Goal: Information Seeking & Learning: Learn about a topic

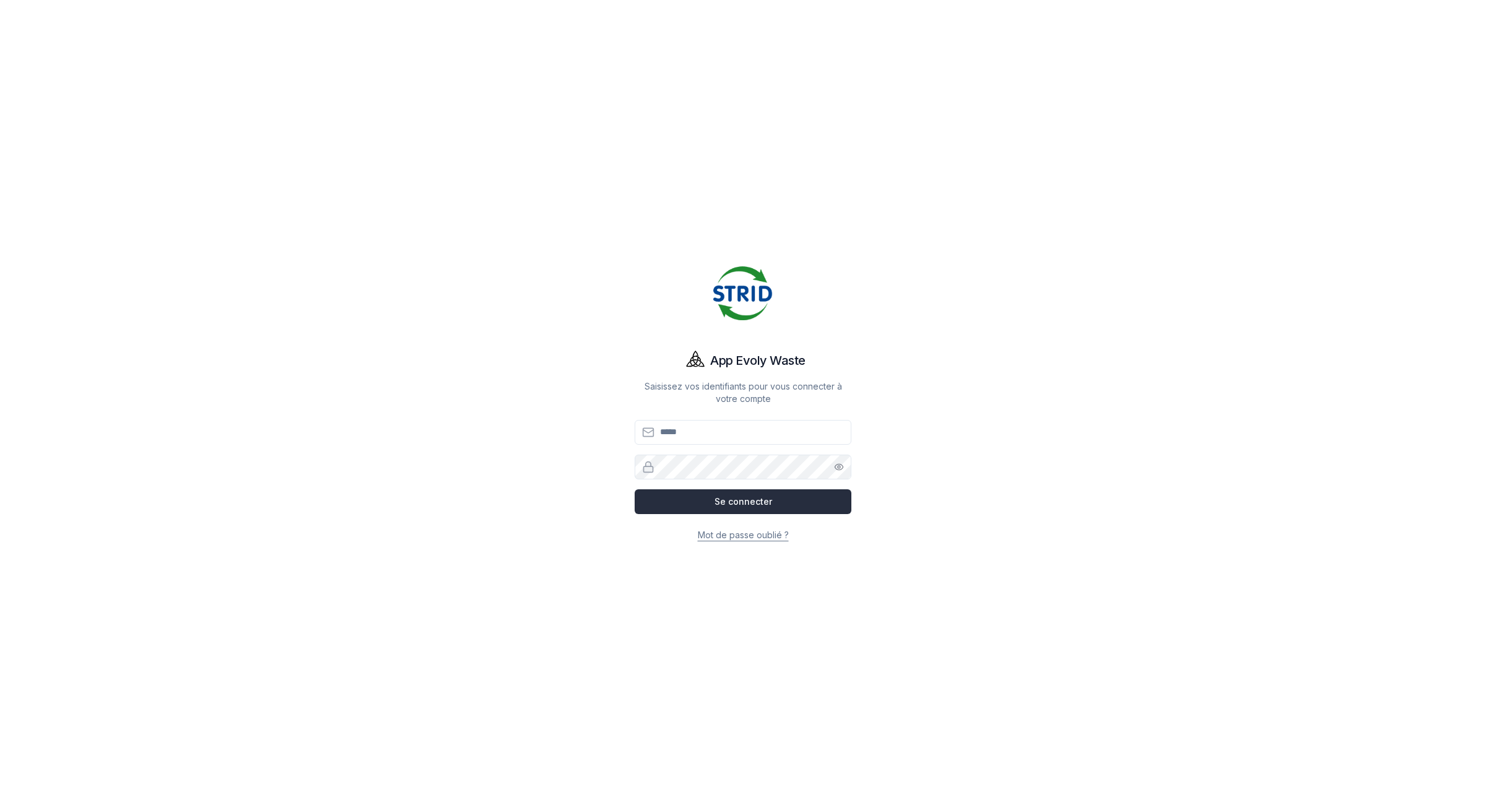
type input "**********"
click at [797, 508] on button "Se connecter" at bounding box center [743, 501] width 216 height 25
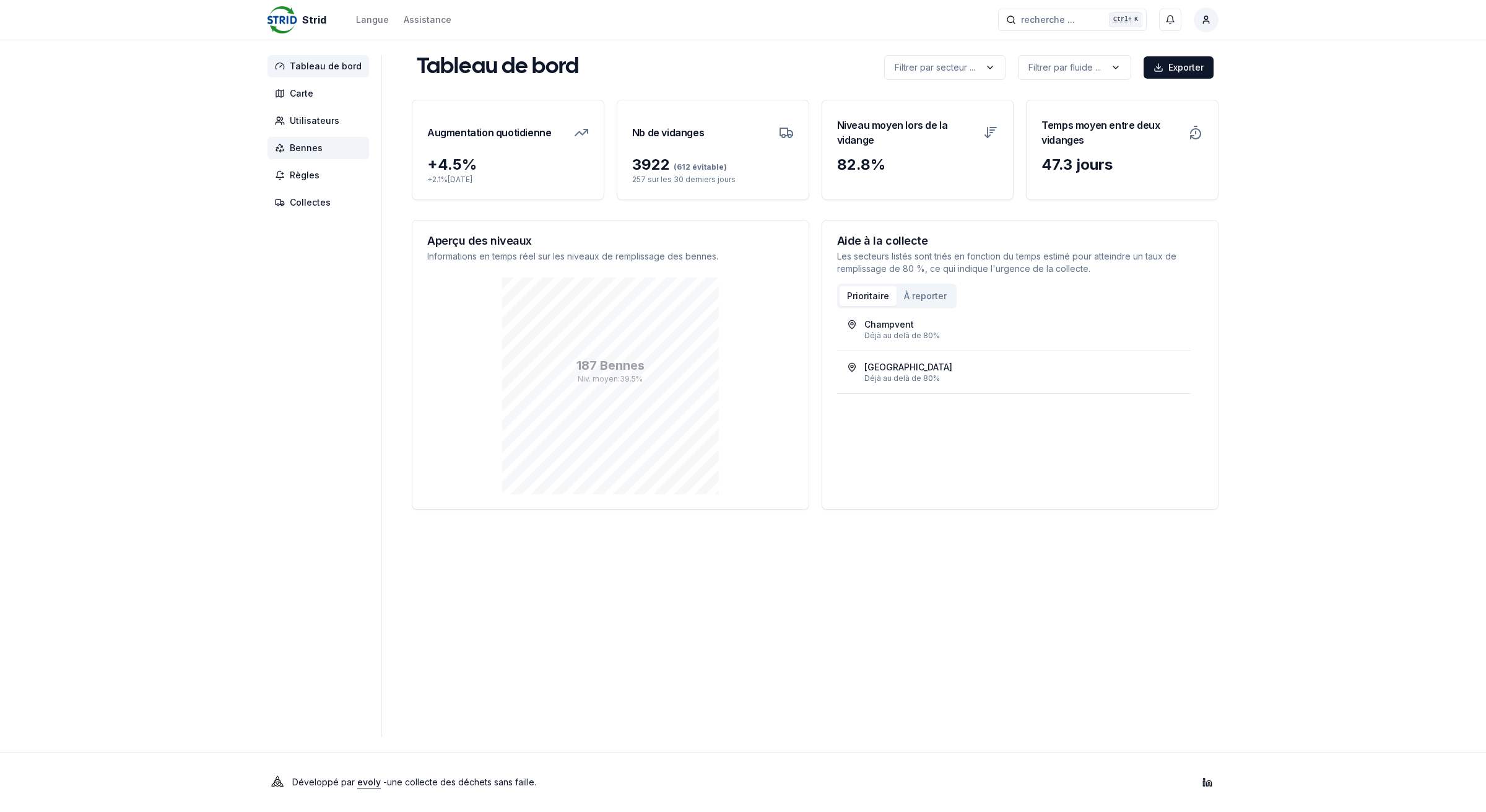
click at [310, 144] on span "Bennes" at bounding box center [307, 148] width 33 height 12
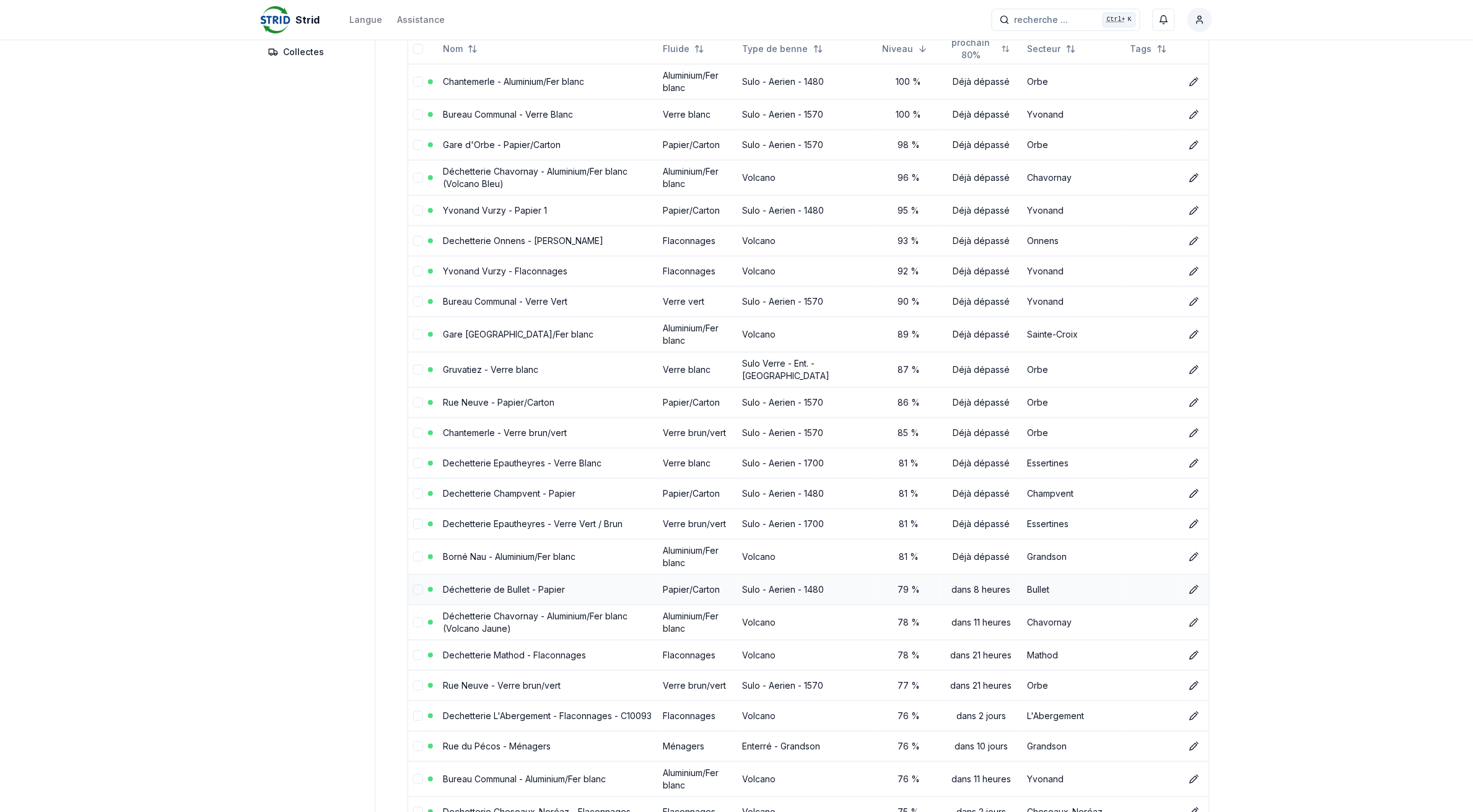
scroll to position [155, 0]
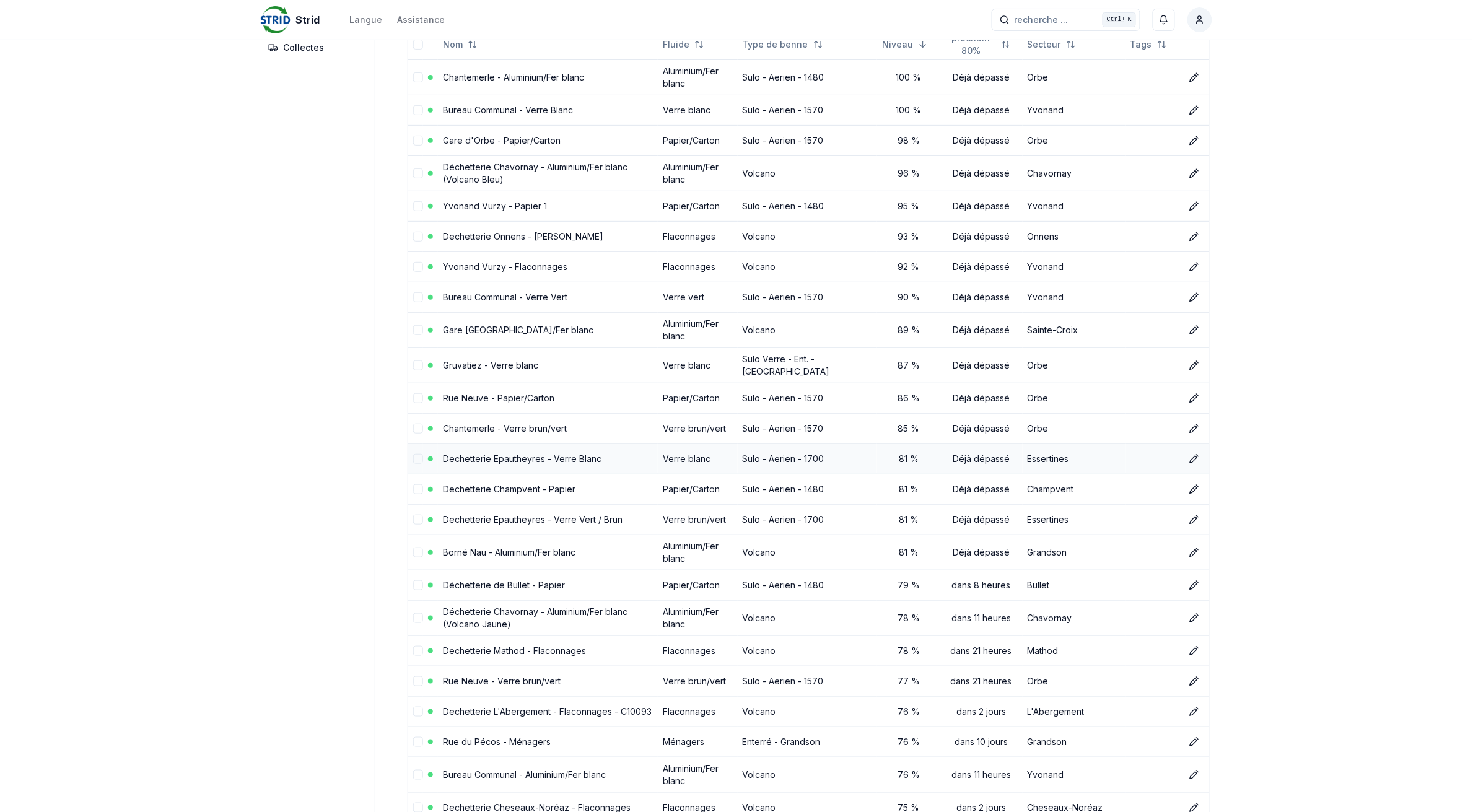
click at [488, 454] on link "Dechetterie Epautheyres - Verre Blanc" at bounding box center [521, 458] width 158 height 10
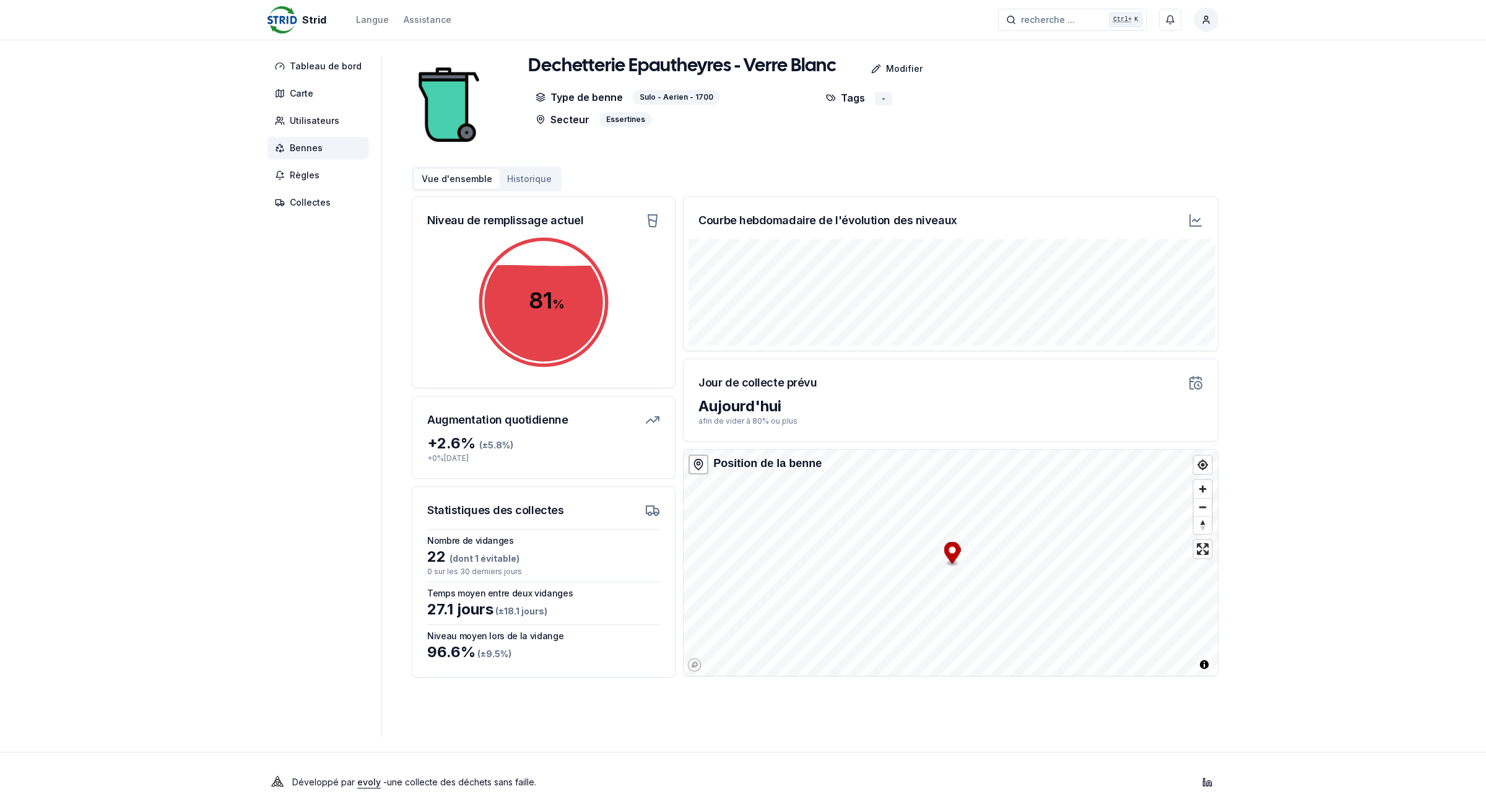
click at [283, 146] on icon at bounding box center [280, 147] width 10 height 10
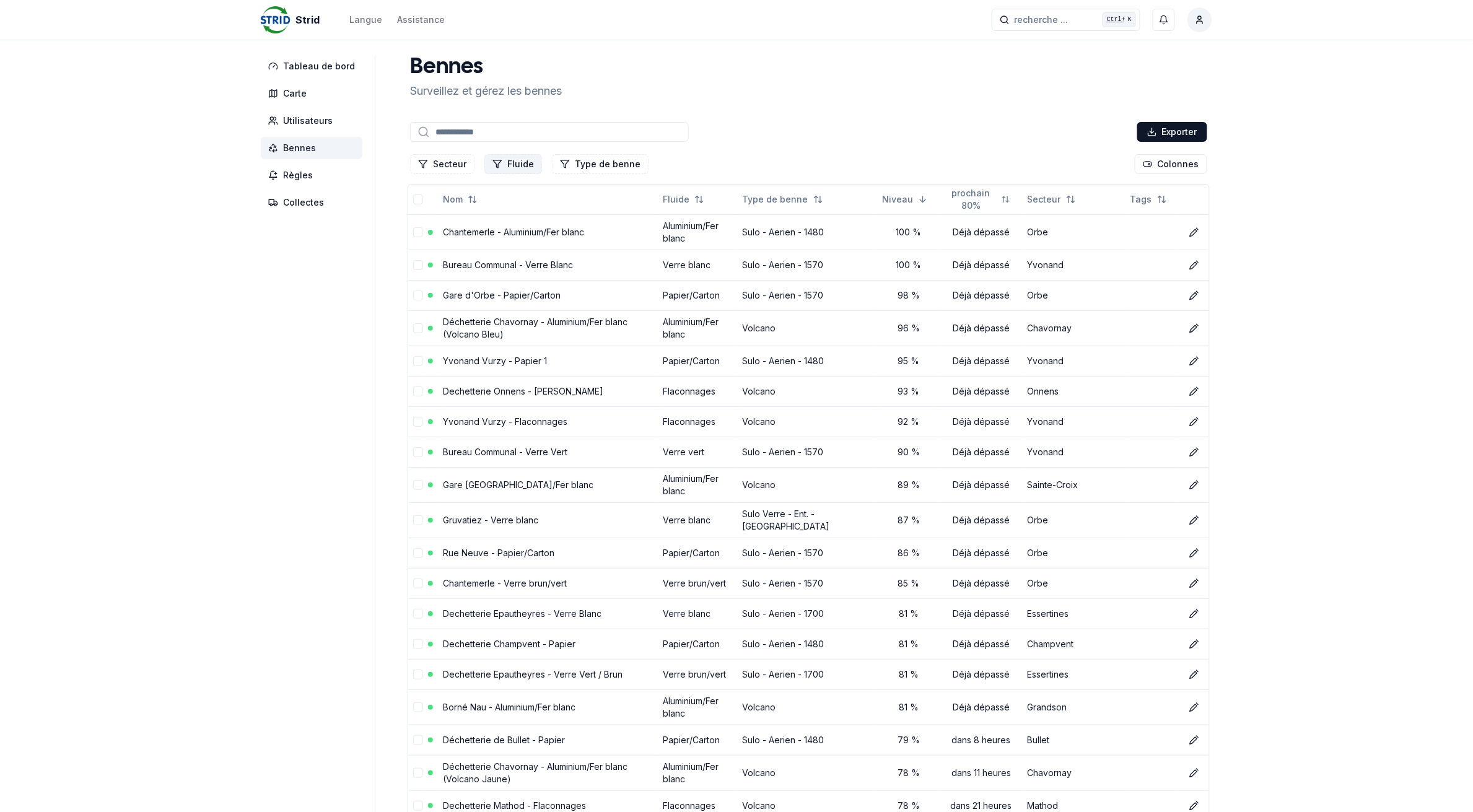
click at [518, 164] on button "Fluide" at bounding box center [513, 164] width 58 height 20
click at [493, 218] on div "Suggestions" at bounding box center [492, 216] width 10 height 10
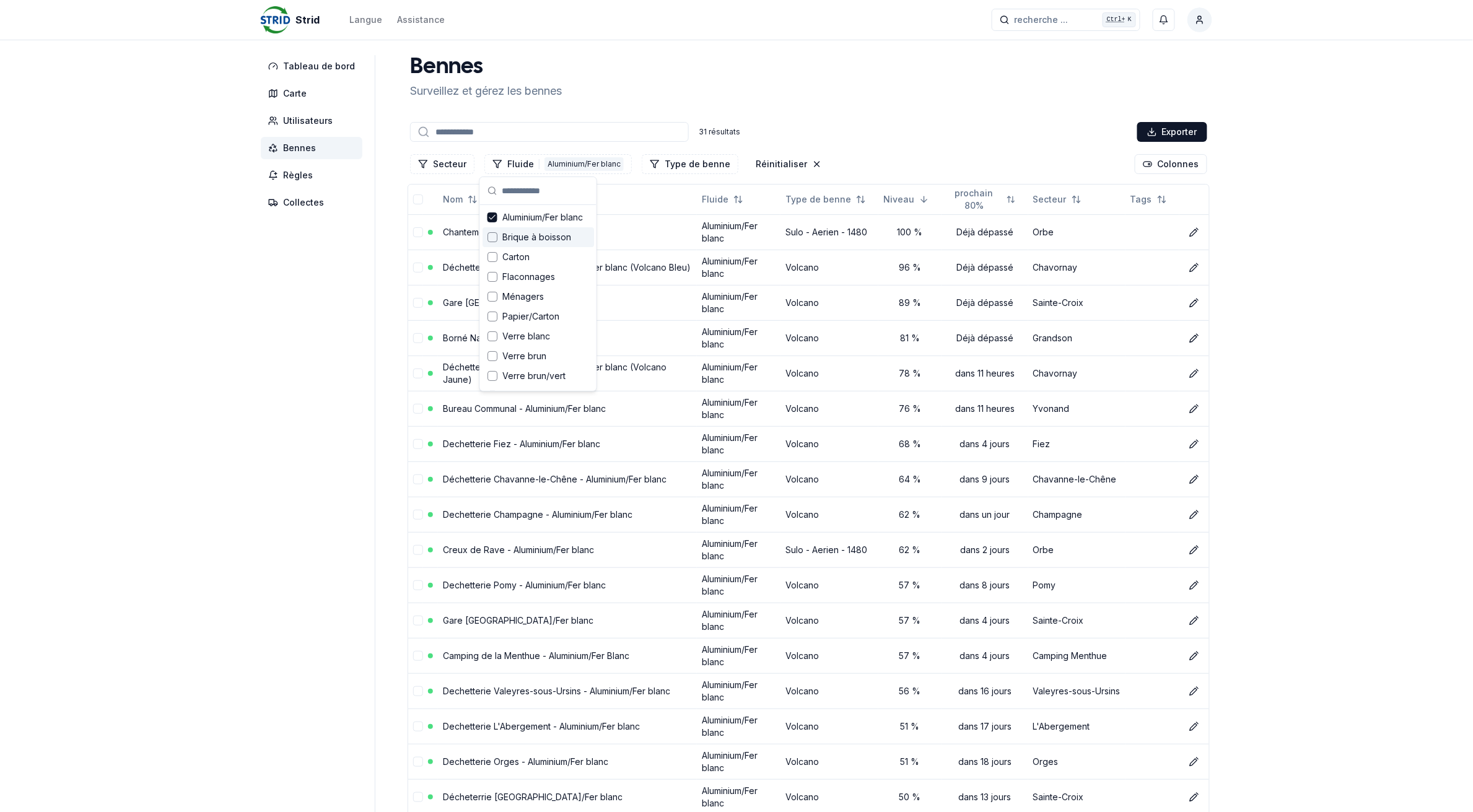
click at [323, 313] on aside "Tableau de bord Carte Utilisateurs Bennes Règles Collectes" at bounding box center [318, 698] width 114 height 1286
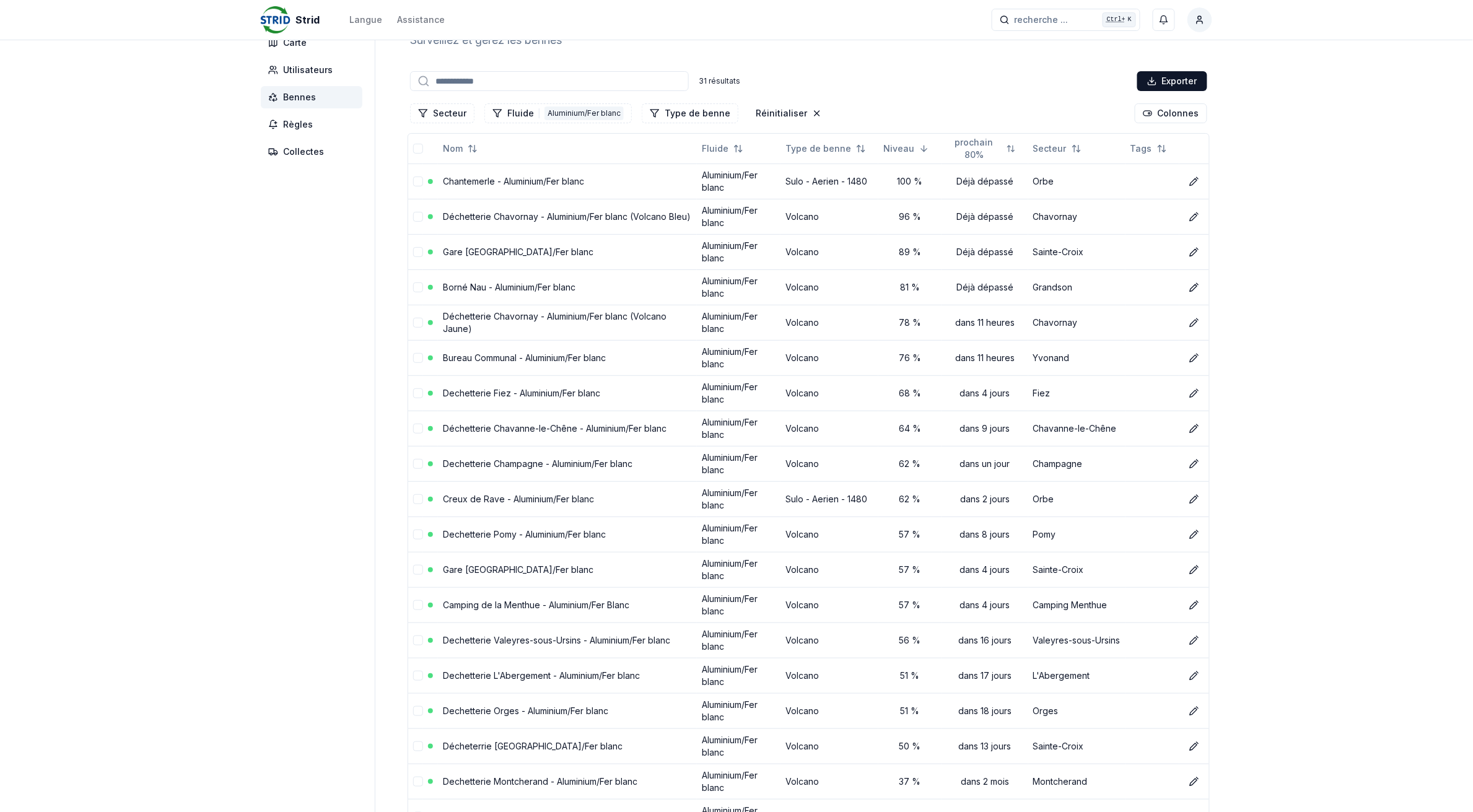
scroll to position [77, 0]
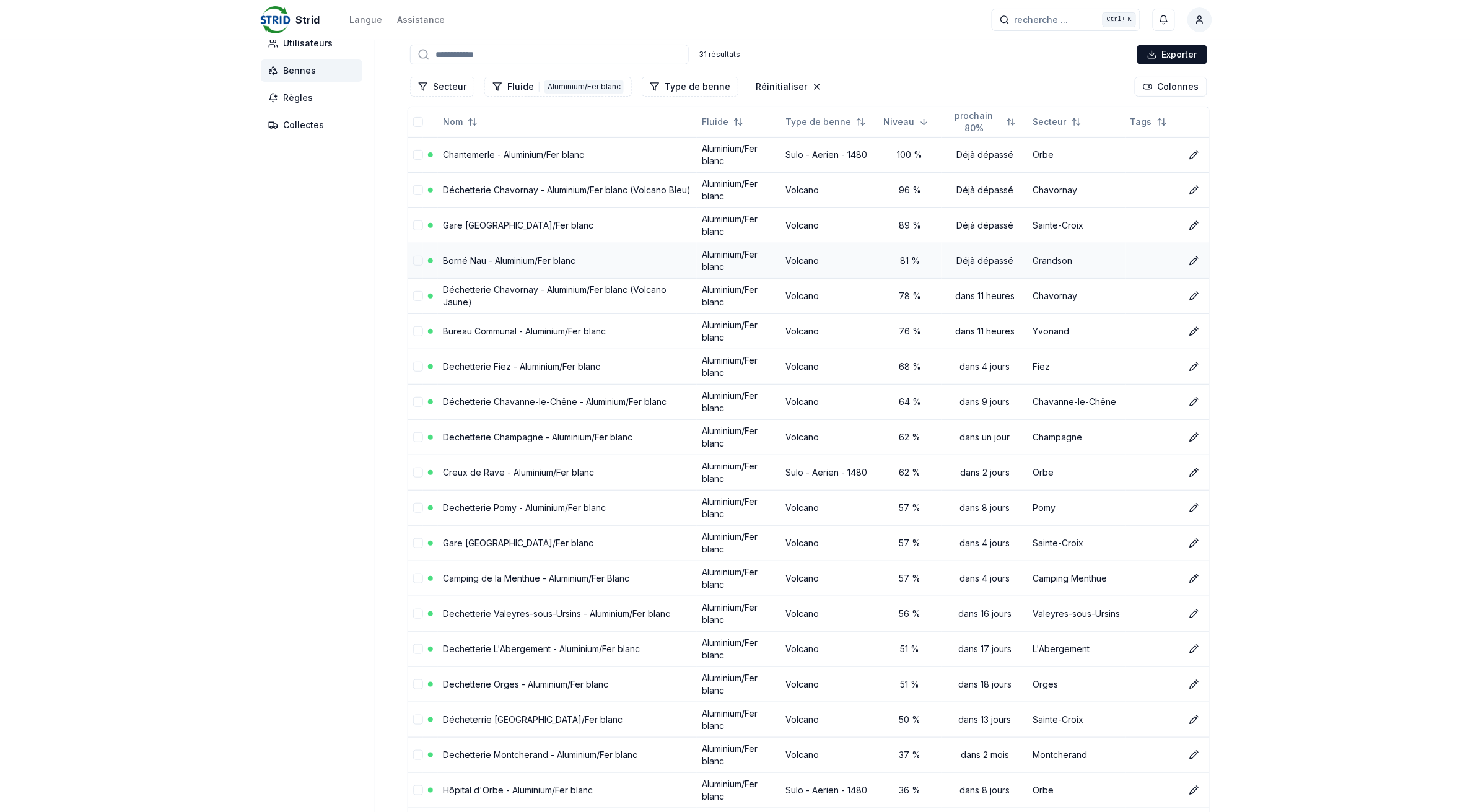
click at [466, 261] on link "Borné Nau - Aluminium/Fer blanc" at bounding box center [508, 261] width 132 height 10
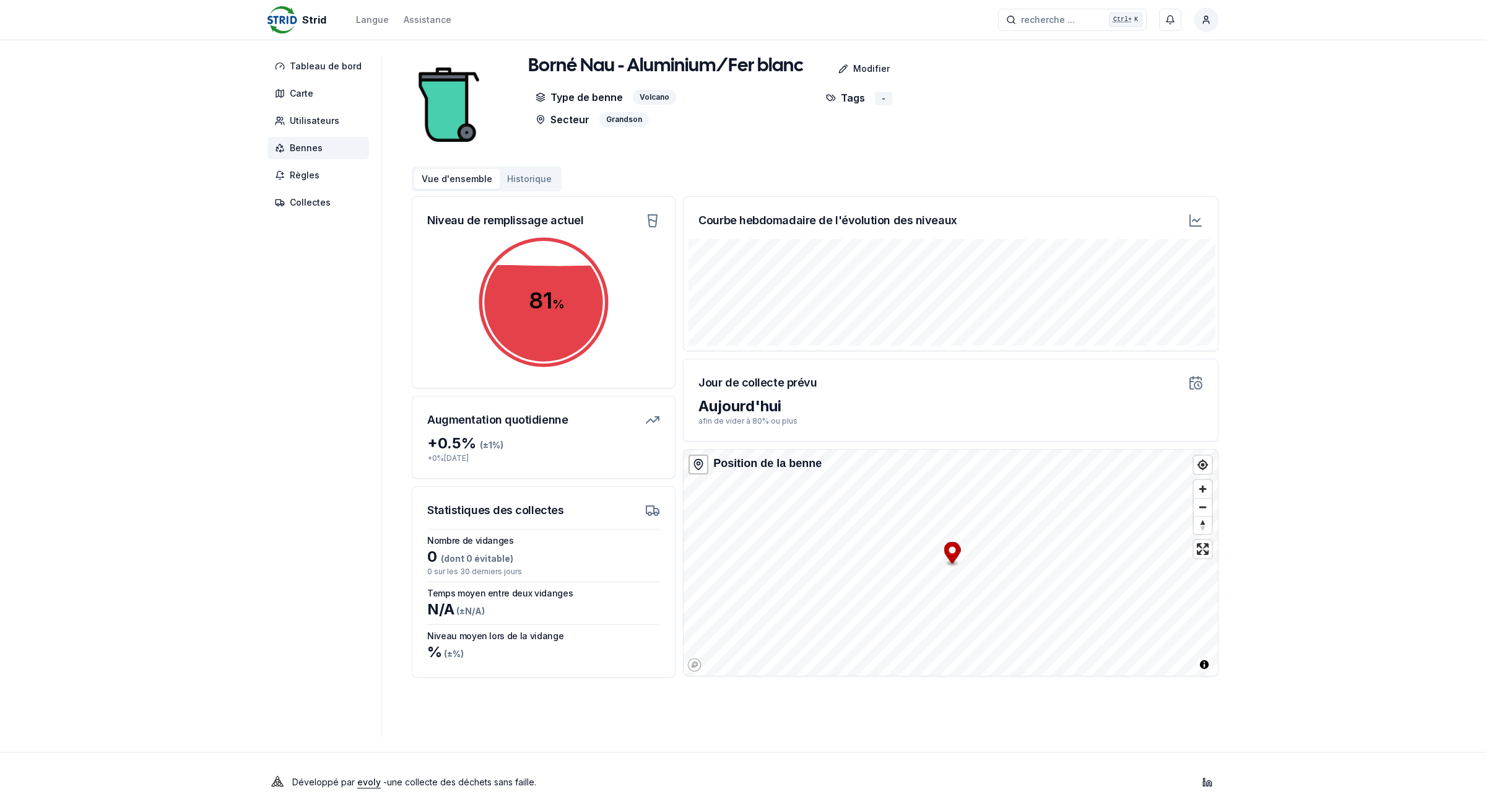
click at [326, 145] on span "Bennes" at bounding box center [318, 148] width 101 height 23
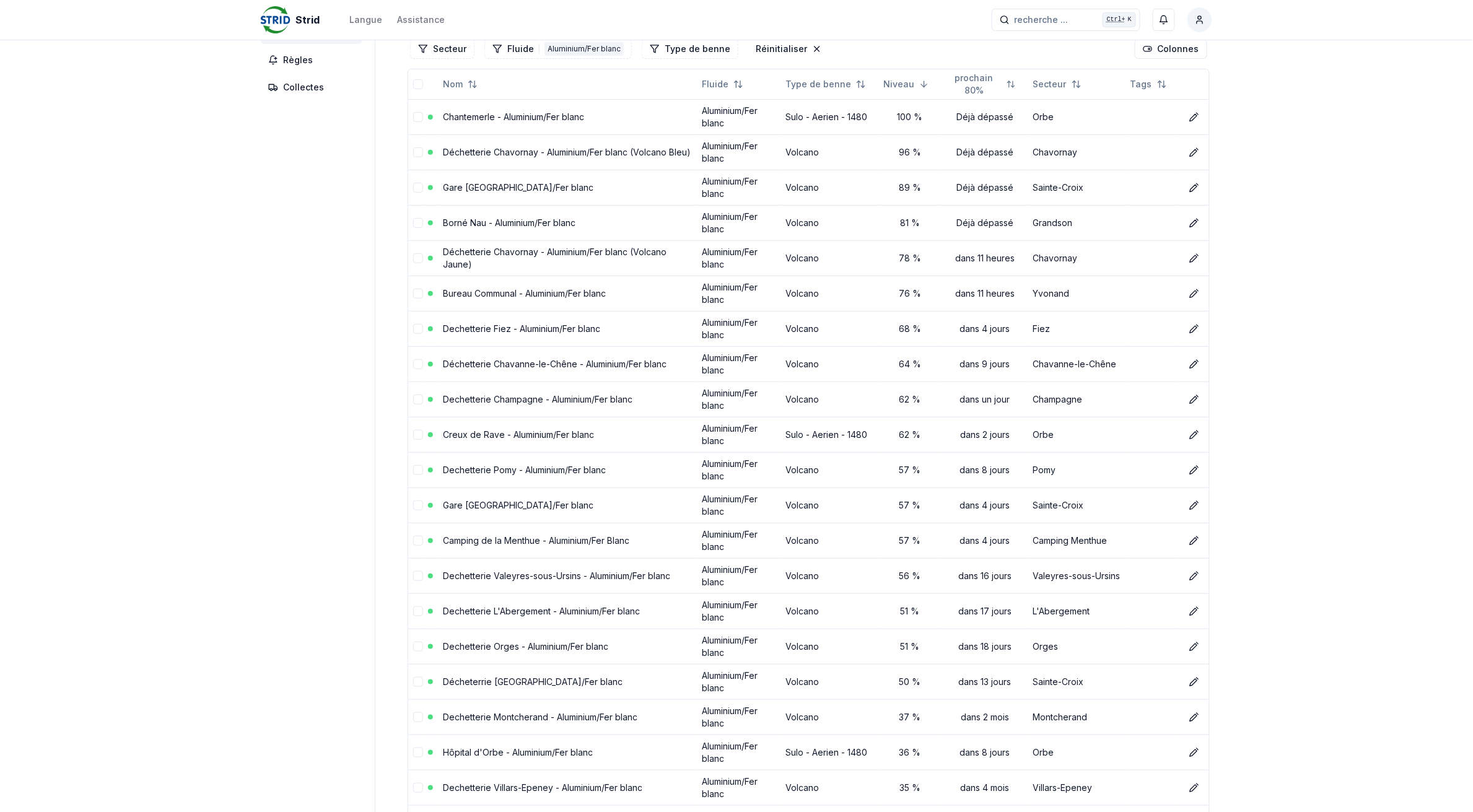
scroll to position [77, 0]
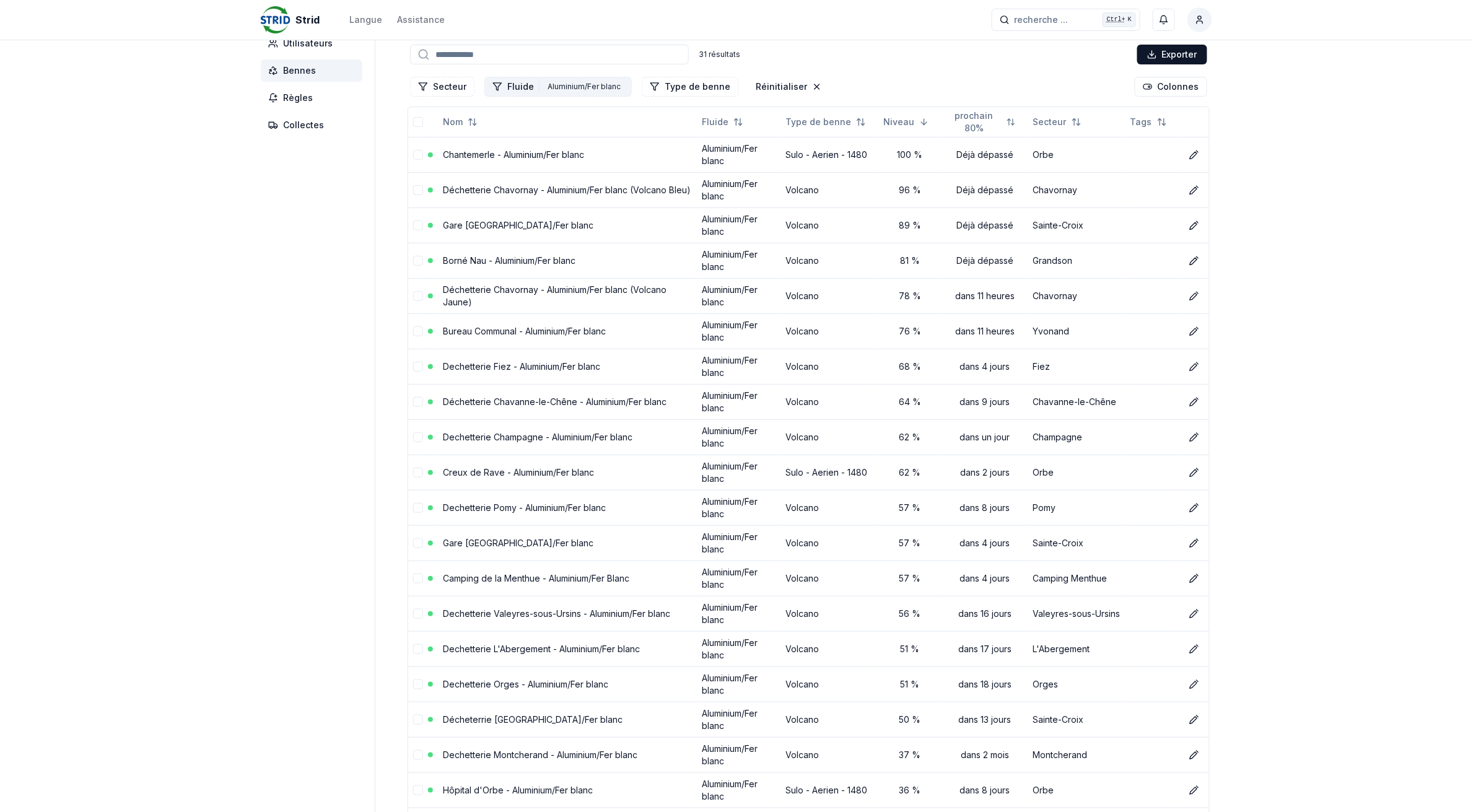
click at [528, 88] on button "Fluide 1 Aluminium/Fer blanc" at bounding box center [558, 87] width 147 height 20
click at [493, 140] on polyline "Suggestions" at bounding box center [492, 139] width 5 height 3
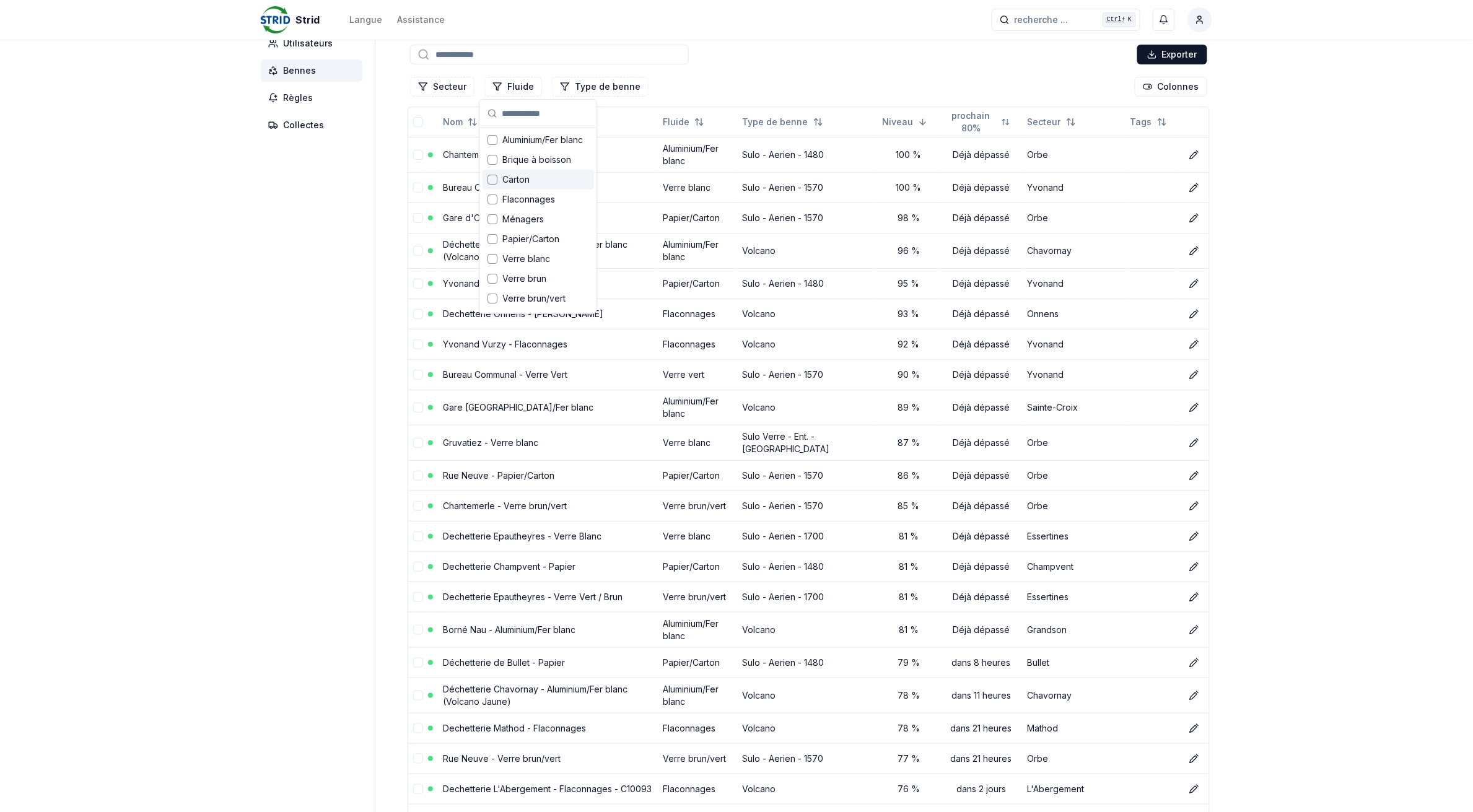
click at [493, 179] on div "Suggestions" at bounding box center [492, 179] width 10 height 10
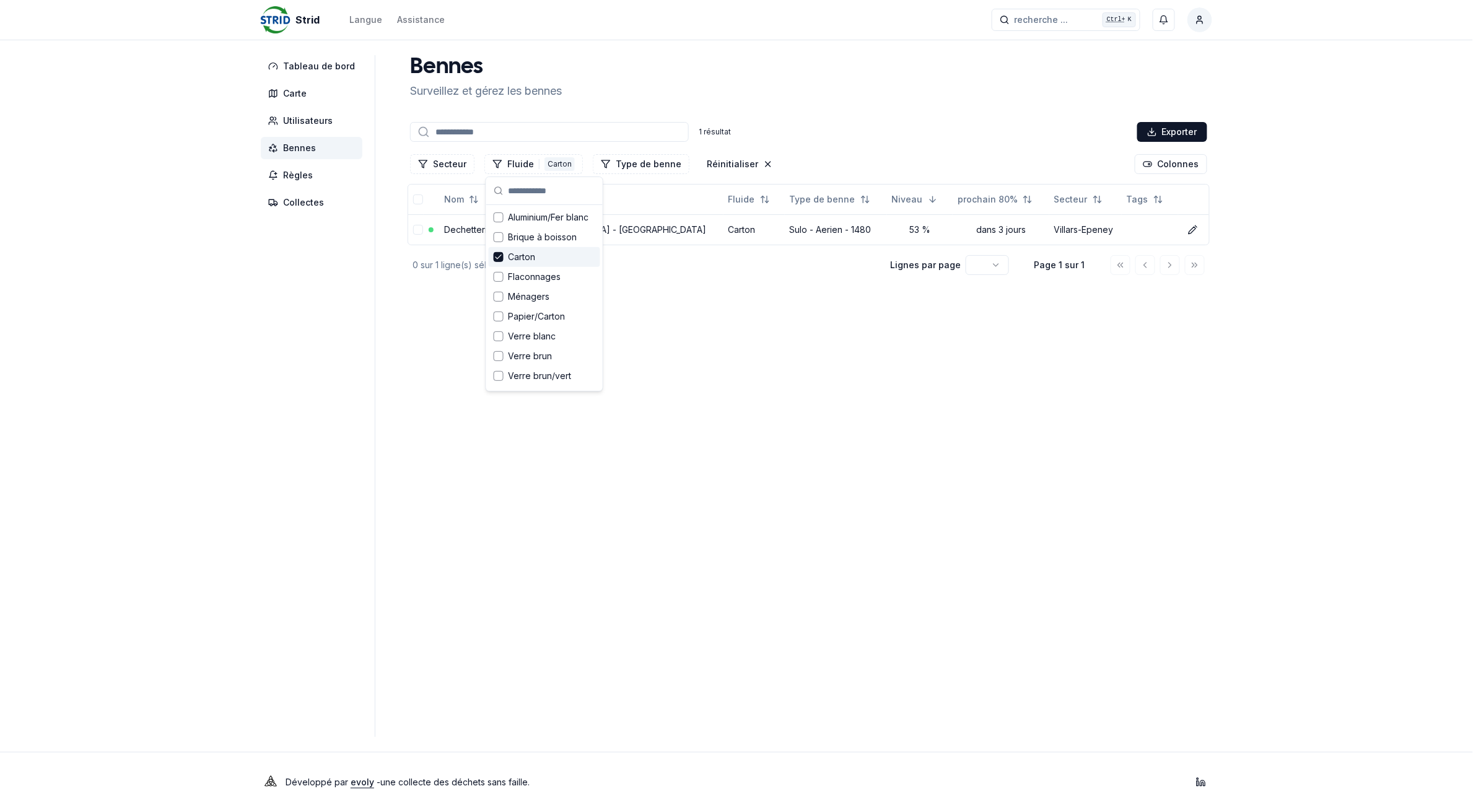
scroll to position [0, 0]
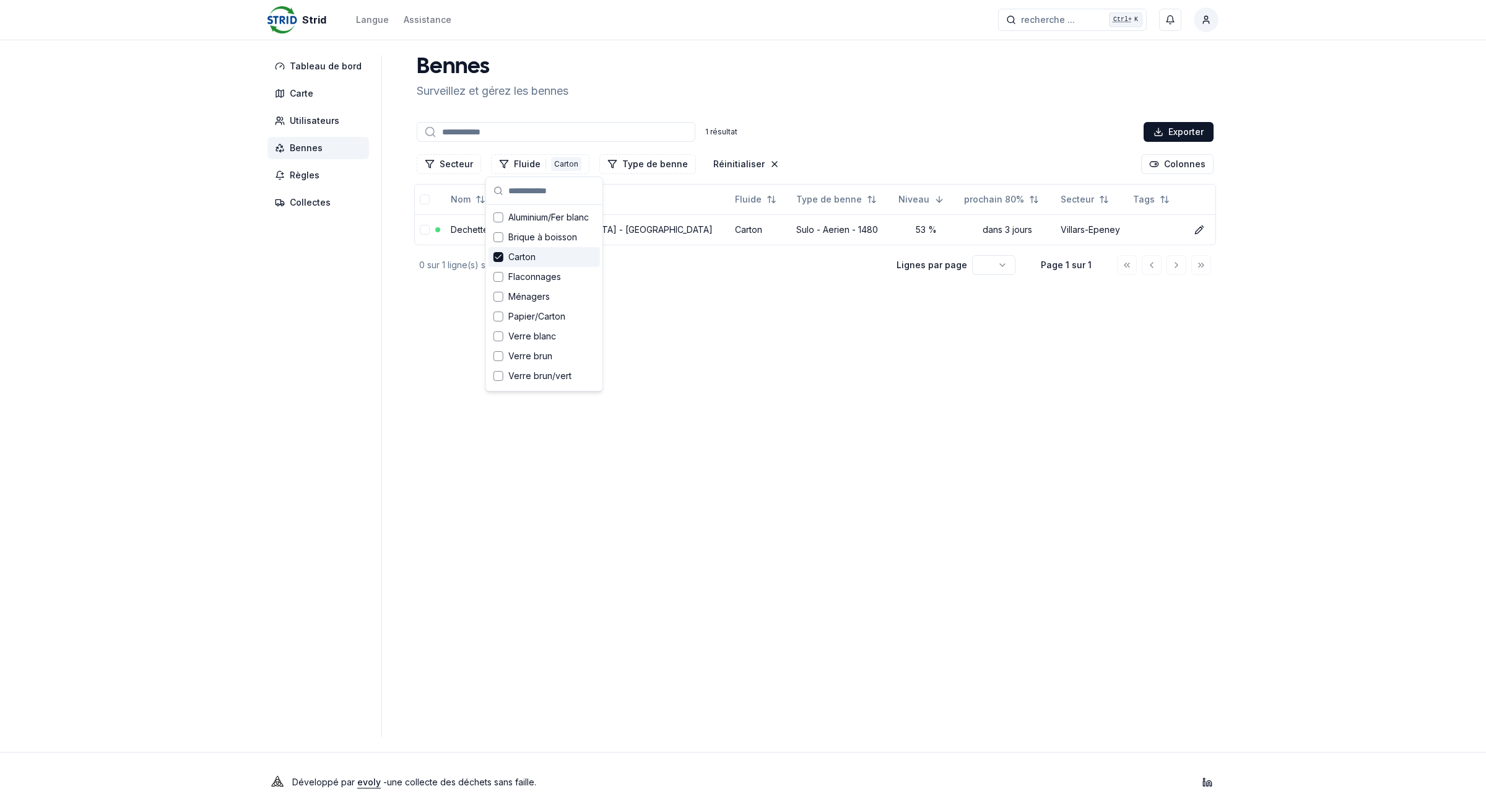
click at [499, 257] on icon "Suggestions" at bounding box center [499, 256] width 9 height 10
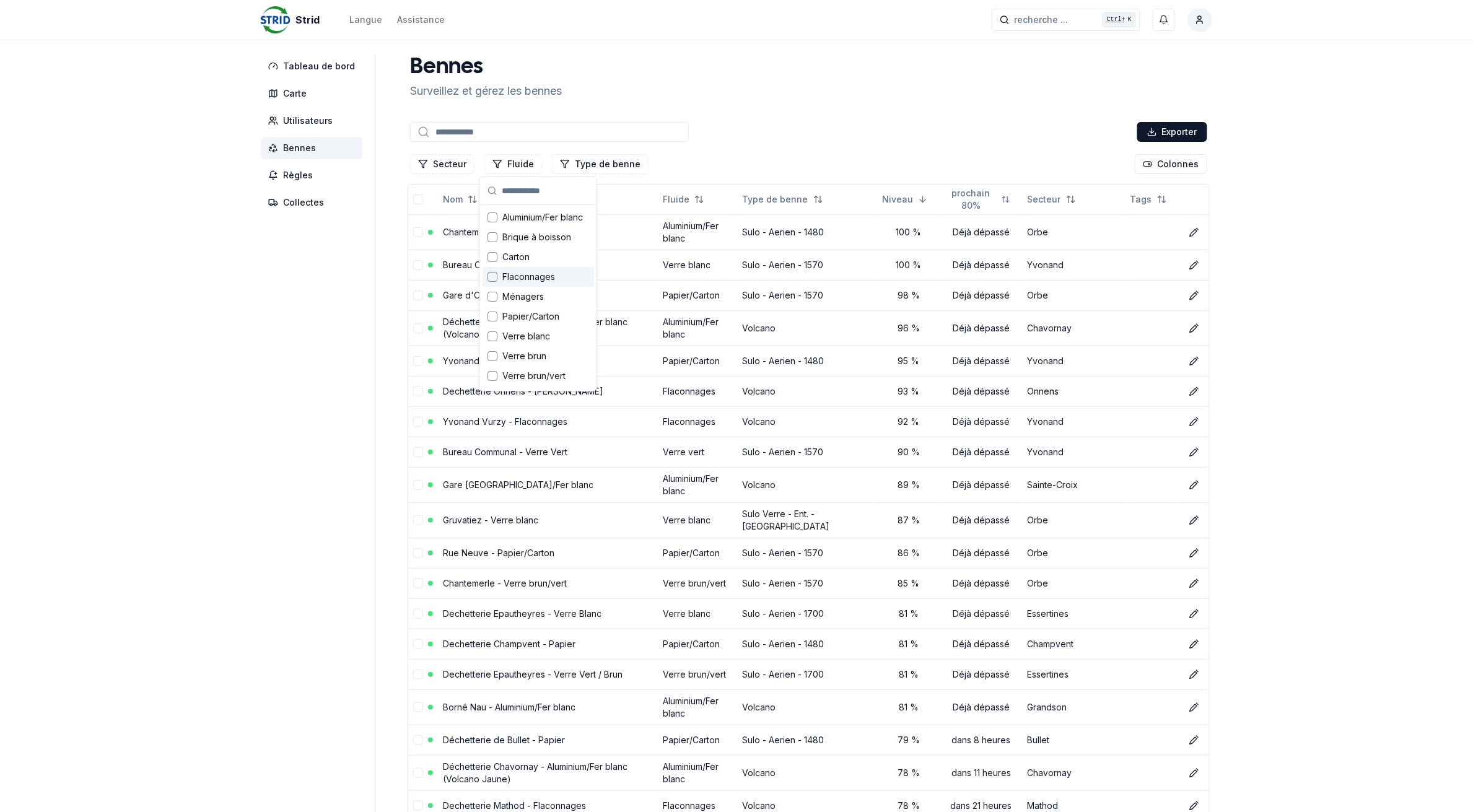
click at [494, 275] on div "Suggestions" at bounding box center [492, 276] width 10 height 10
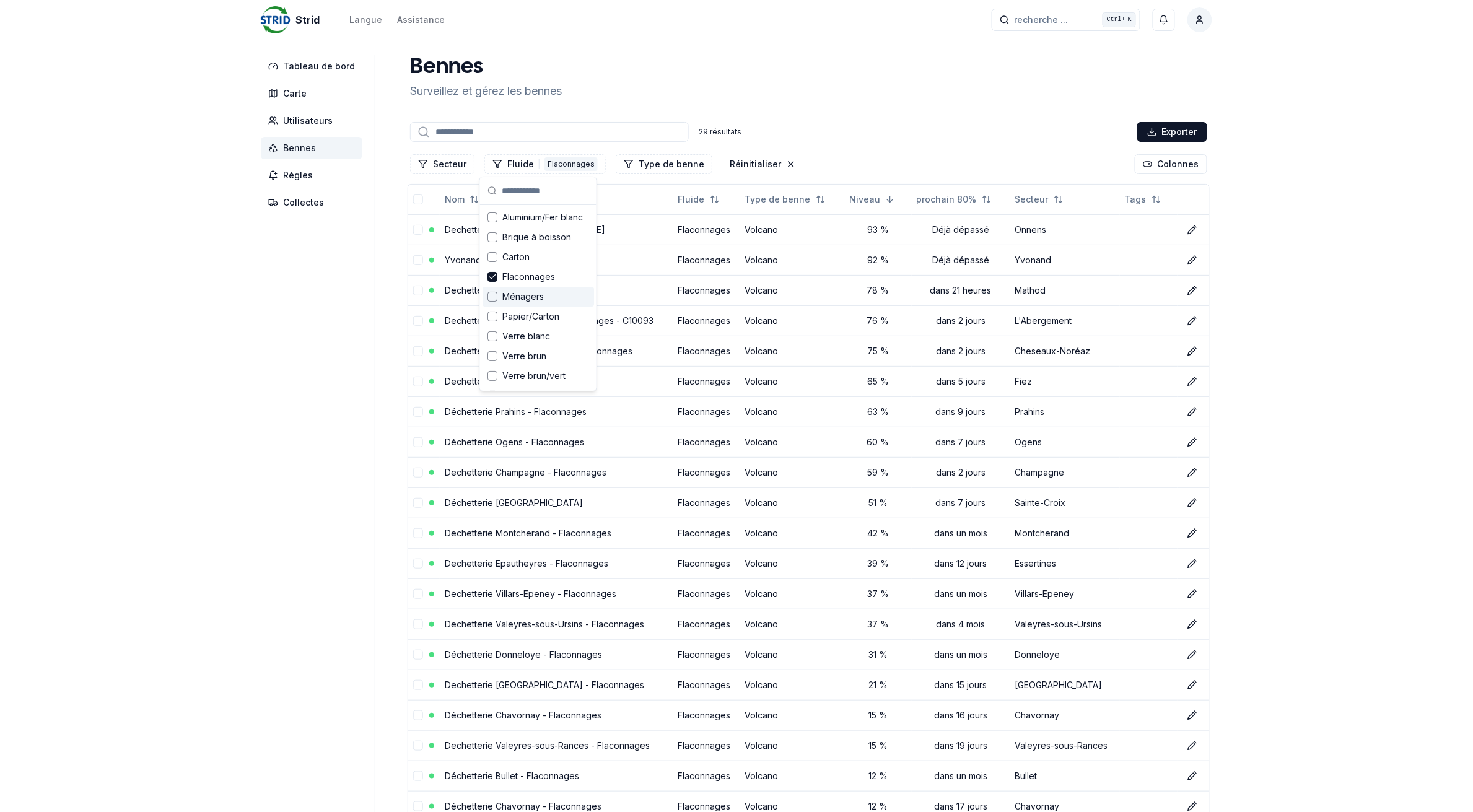
click at [280, 375] on aside "Tableau de bord Carte Utilisateurs Bennes Règles Collectes" at bounding box center [318, 591] width 114 height 1072
click at [503, 292] on link "Dechetterie Mathod - Flaconnages" at bounding box center [515, 290] width 143 height 10
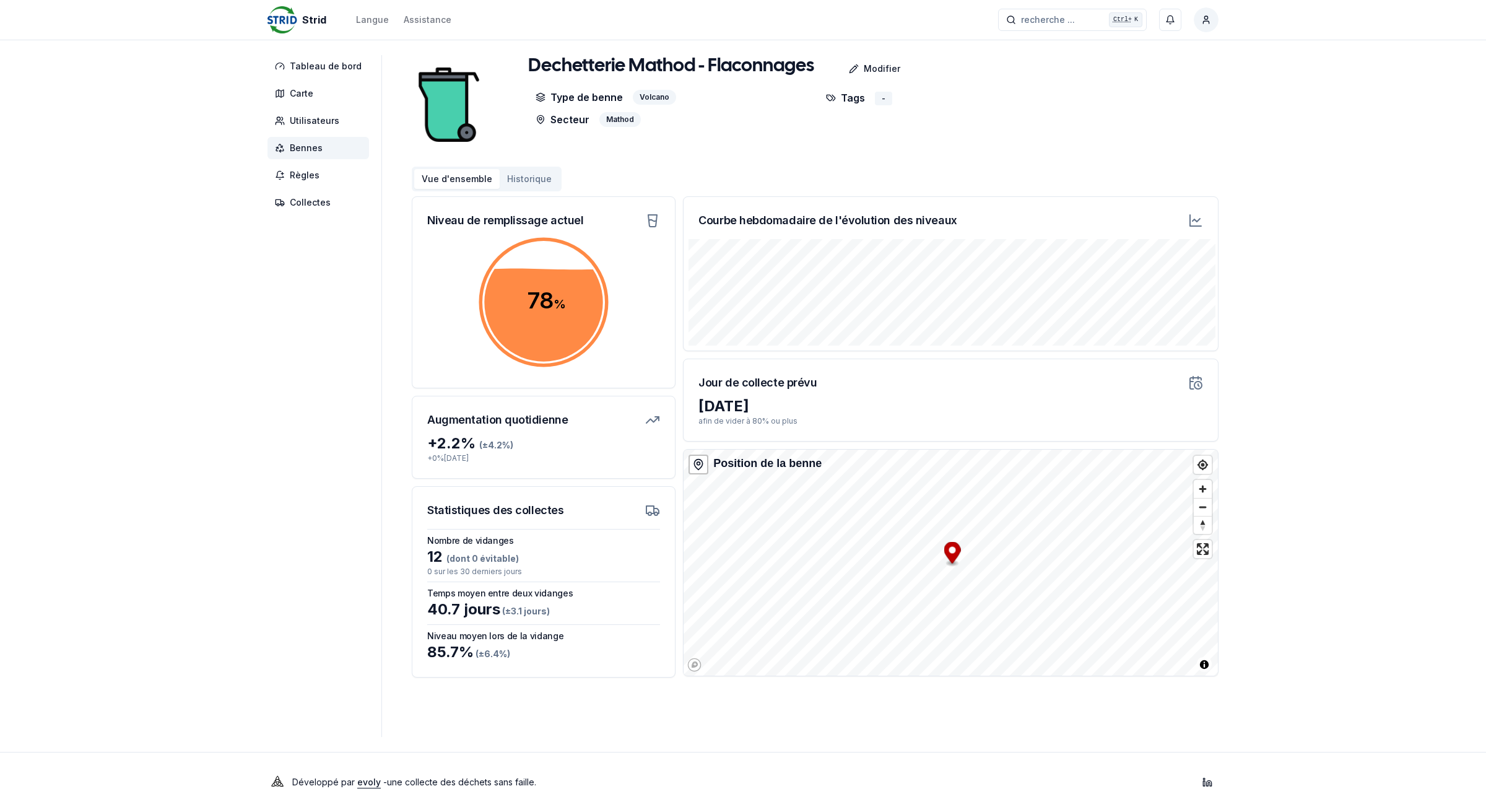
click at [297, 149] on span "Bennes" at bounding box center [307, 148] width 33 height 12
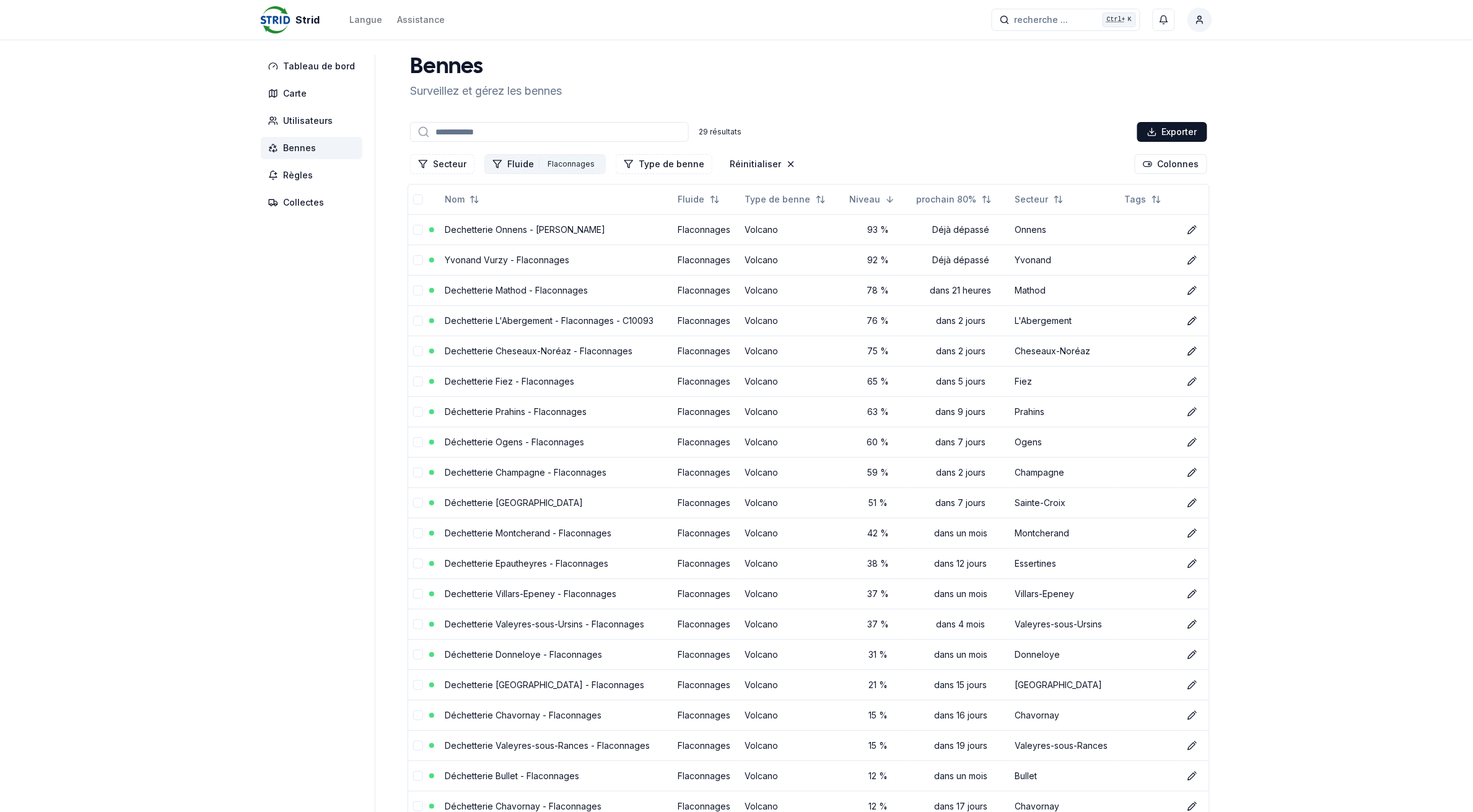
click at [545, 164] on div "Flaconnages" at bounding box center [572, 164] width 54 height 14
click at [490, 280] on icon "Suggestions" at bounding box center [493, 276] width 9 height 10
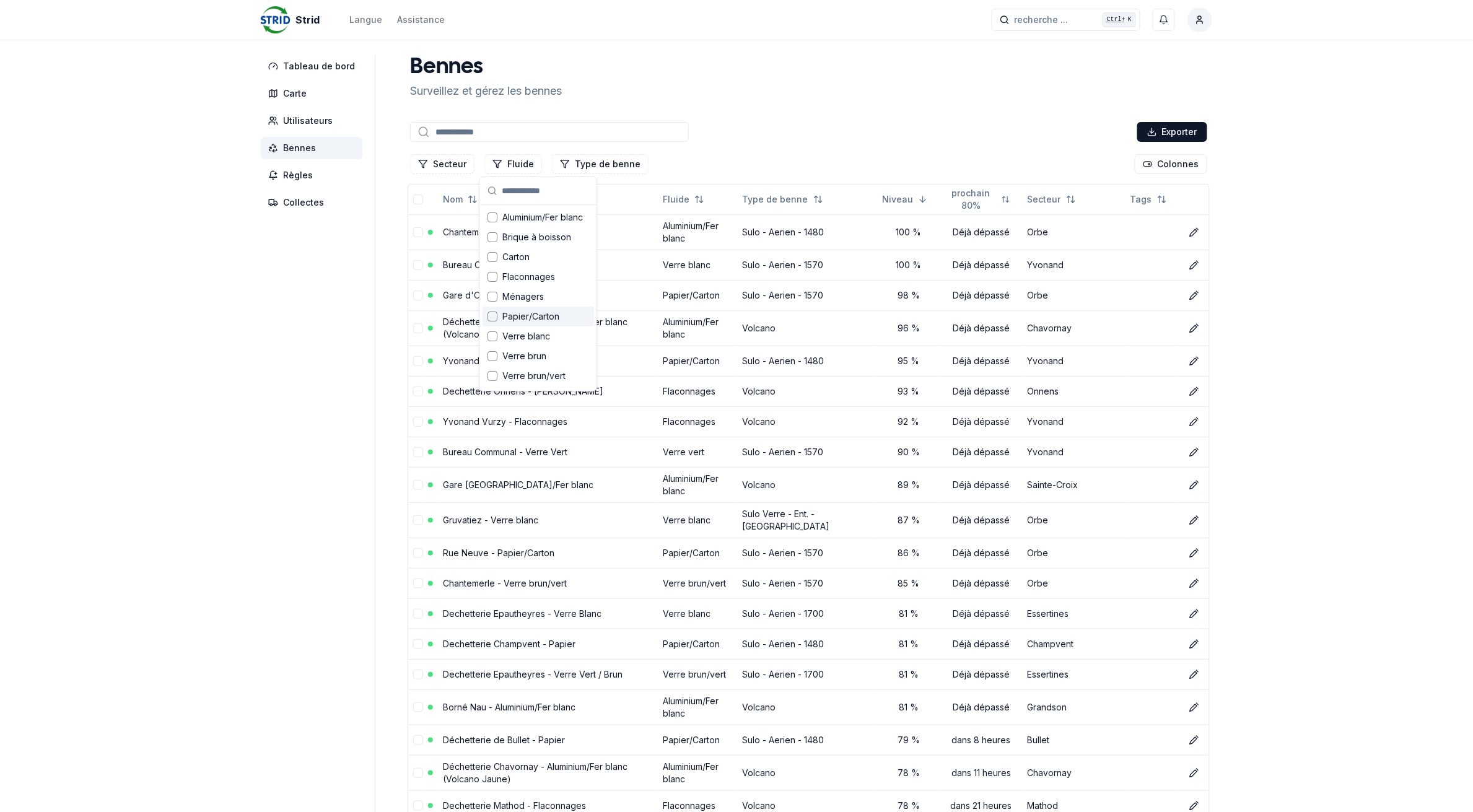
click at [489, 317] on div "Suggestions" at bounding box center [492, 316] width 10 height 10
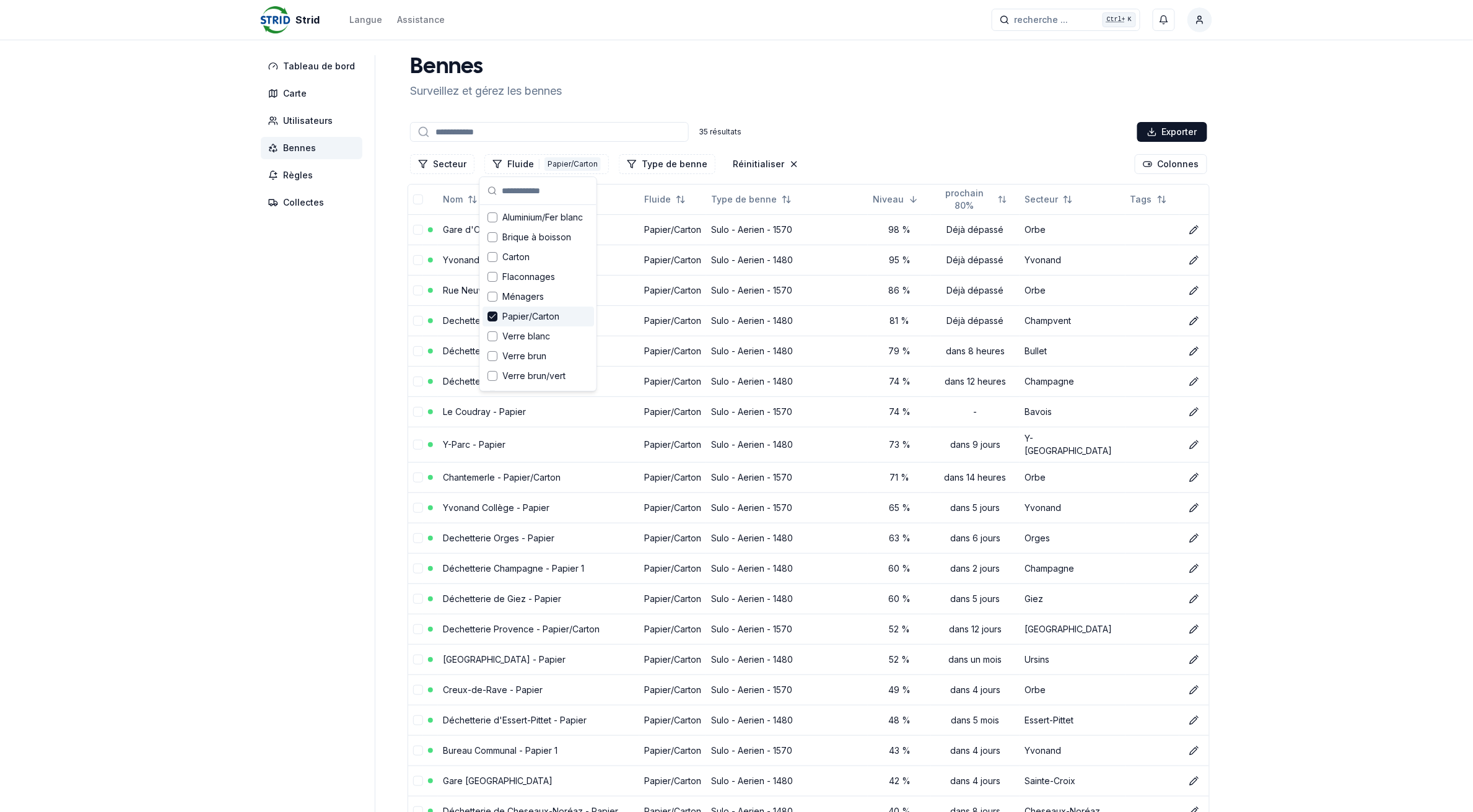
click at [249, 381] on div "Tableau de bord Carte Utilisateurs Bennes Règles Collectes Bennes Surveillez et…" at bounding box center [736, 694] width 991 height 1279
click at [481, 320] on link "Dechetterie Champvent - Papier" at bounding box center [508, 320] width 132 height 10
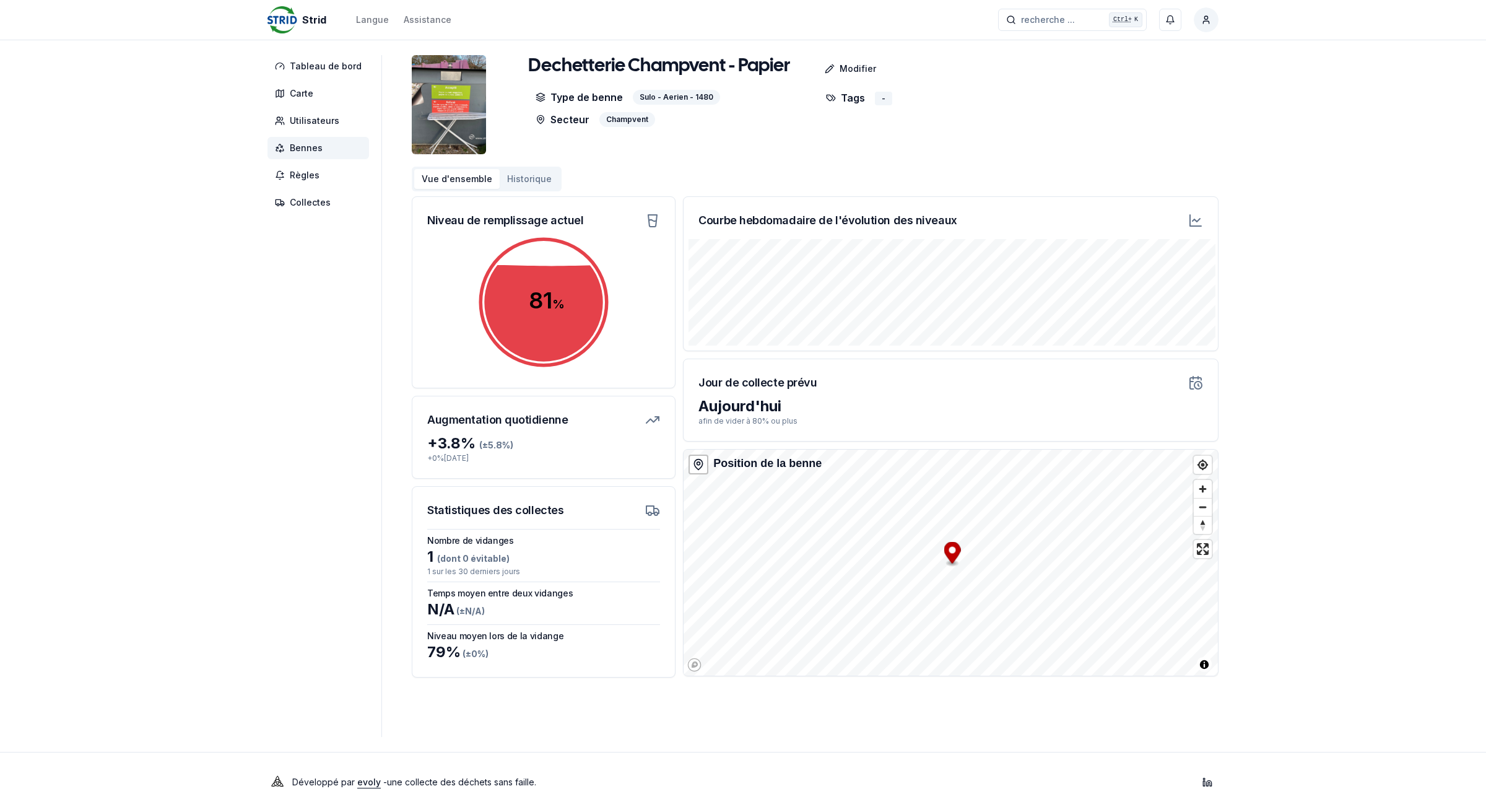
click at [332, 145] on span "Bennes" at bounding box center [318, 148] width 101 height 23
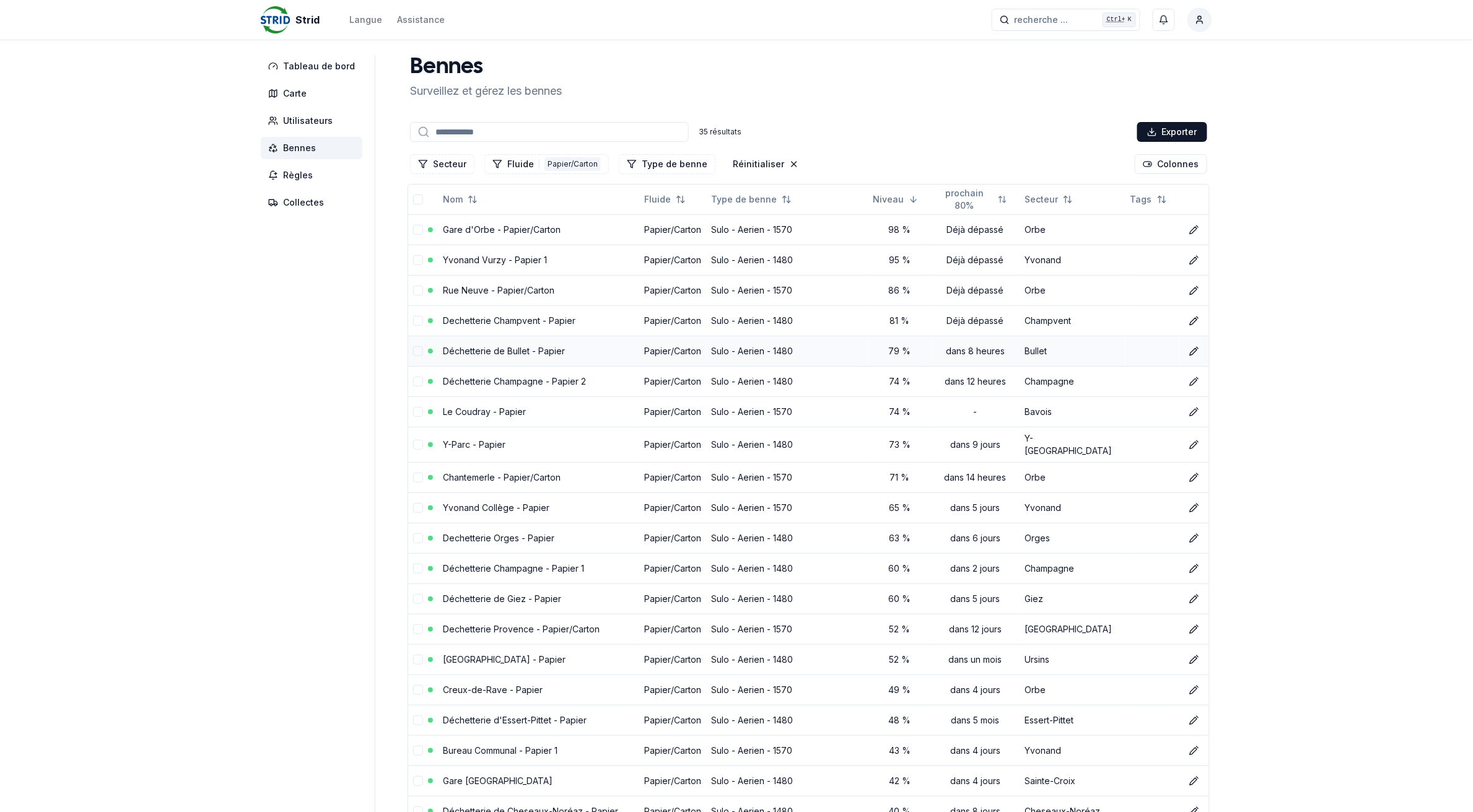
click at [510, 351] on link "Déchetterie de Bullet - Papier" at bounding box center [503, 351] width 122 height 10
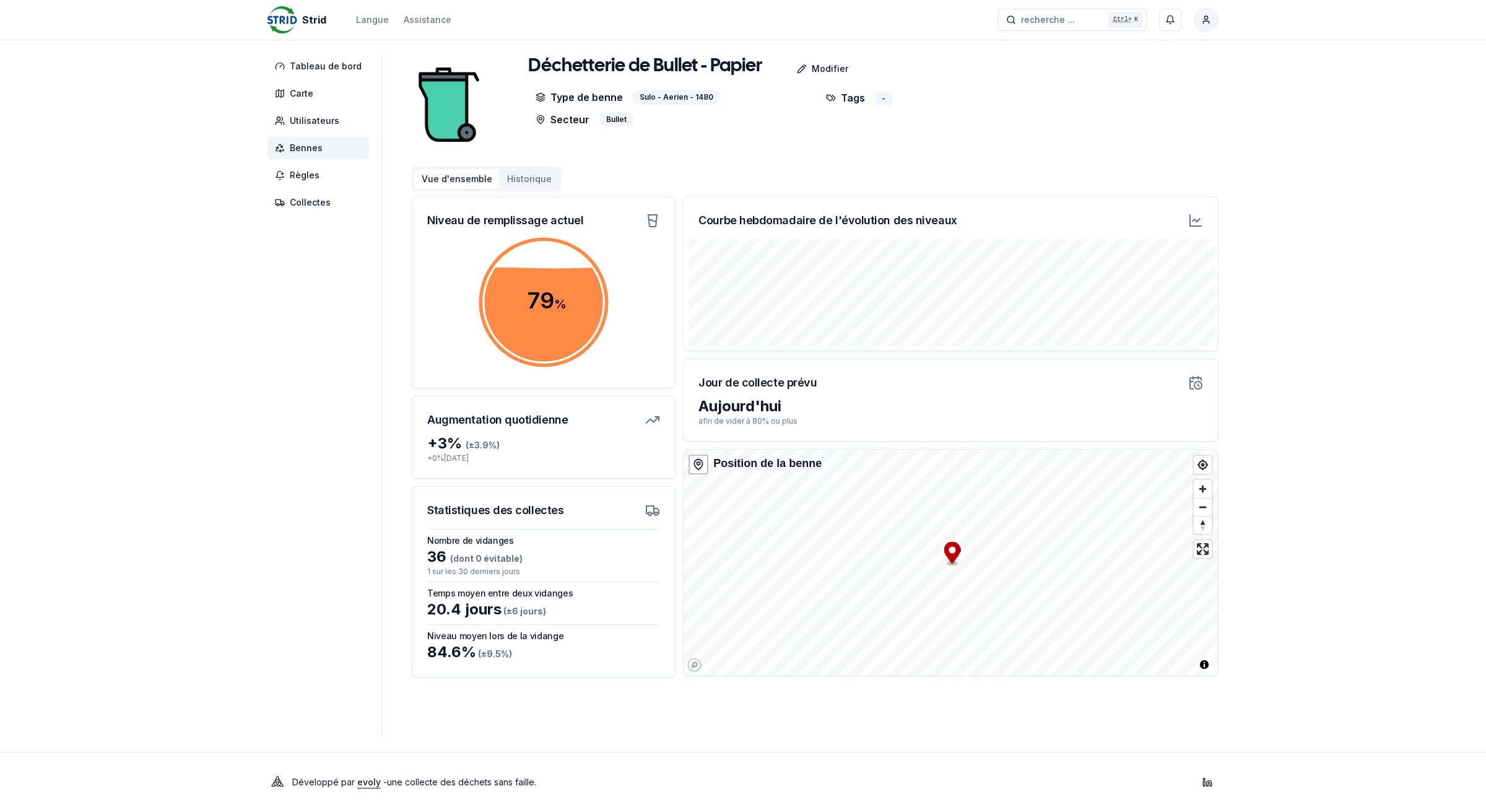
click at [333, 146] on span "Bennes" at bounding box center [318, 148] width 101 height 23
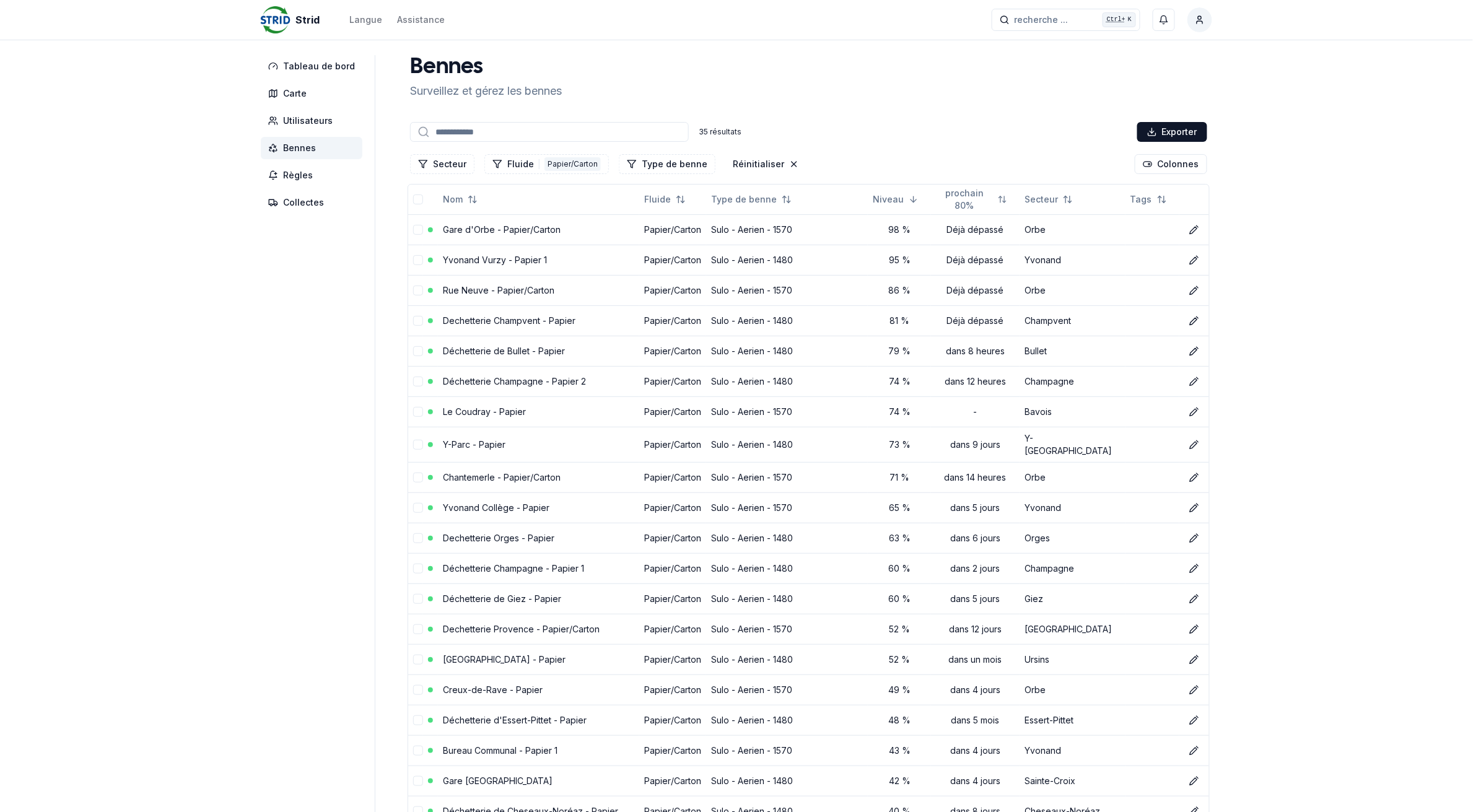
click at [460, 132] on input at bounding box center [549, 132] width 279 height 20
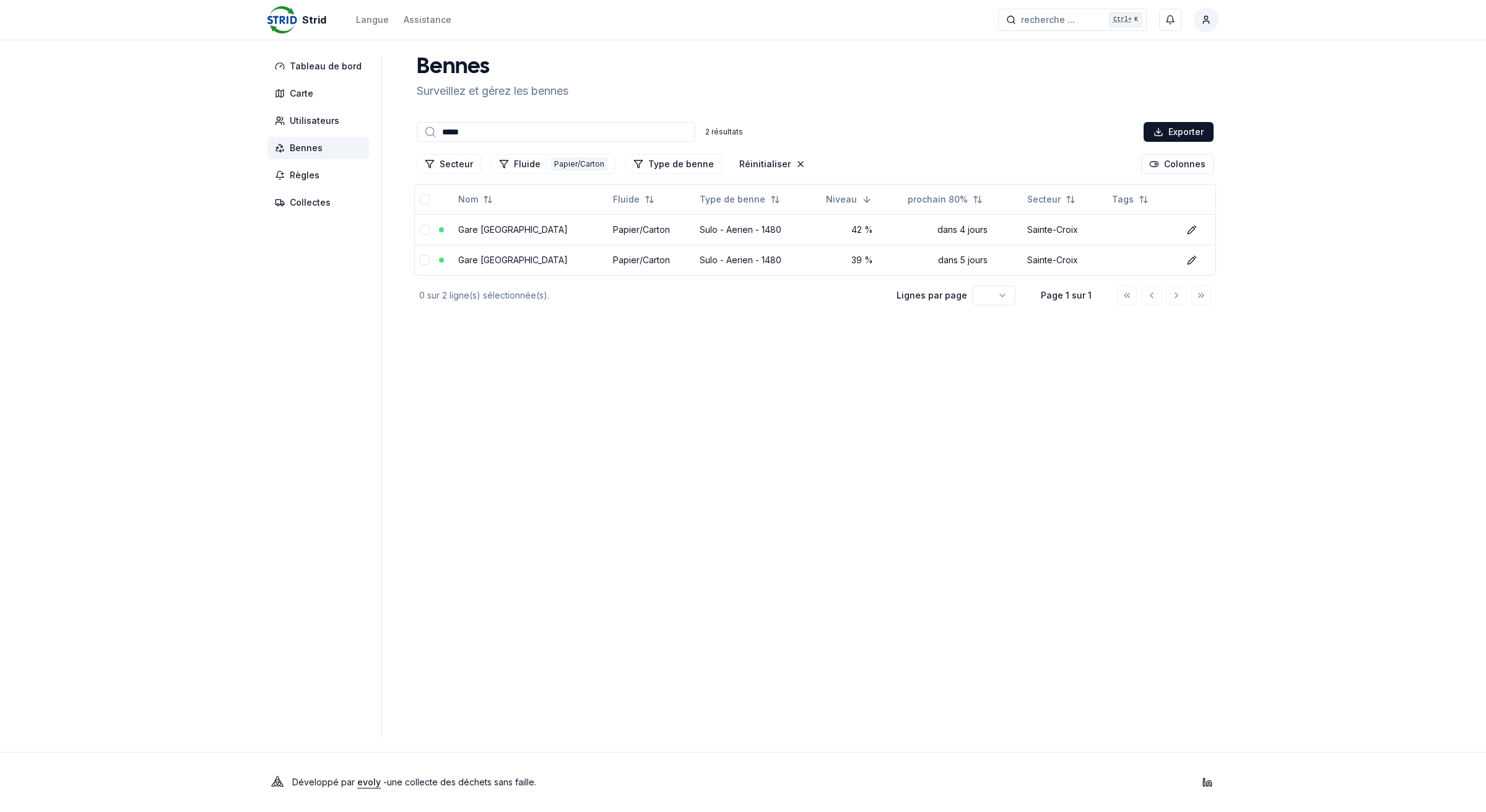
type input "******"
click at [530, 128] on input "******" at bounding box center [556, 132] width 279 height 20
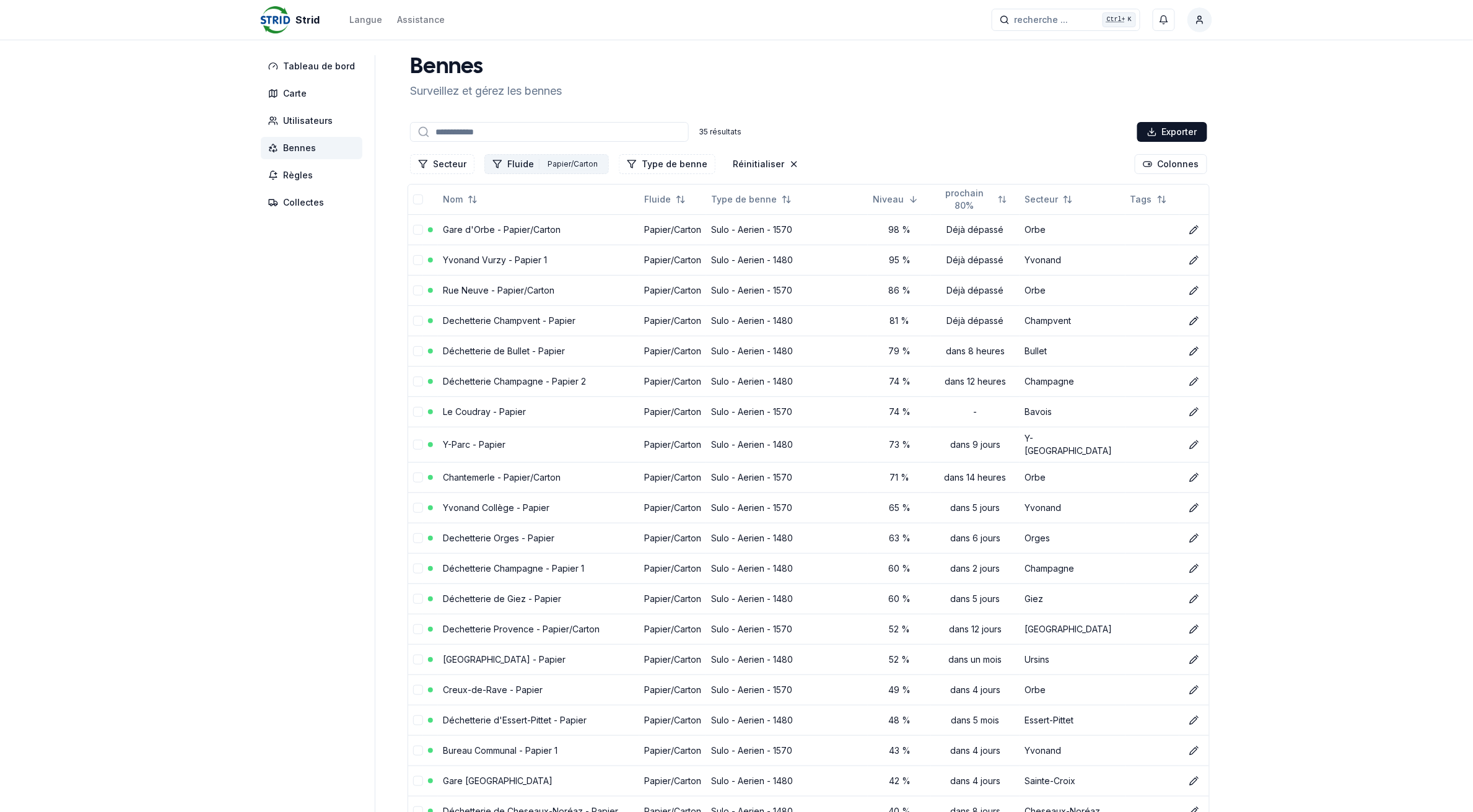
click at [573, 160] on div "Papier/Carton" at bounding box center [572, 164] width 56 height 14
drag, startPoint x: 491, startPoint y: 316, endPoint x: 520, endPoint y: 316, distance: 29.0
click at [491, 314] on icon "Suggestions" at bounding box center [493, 316] width 9 height 10
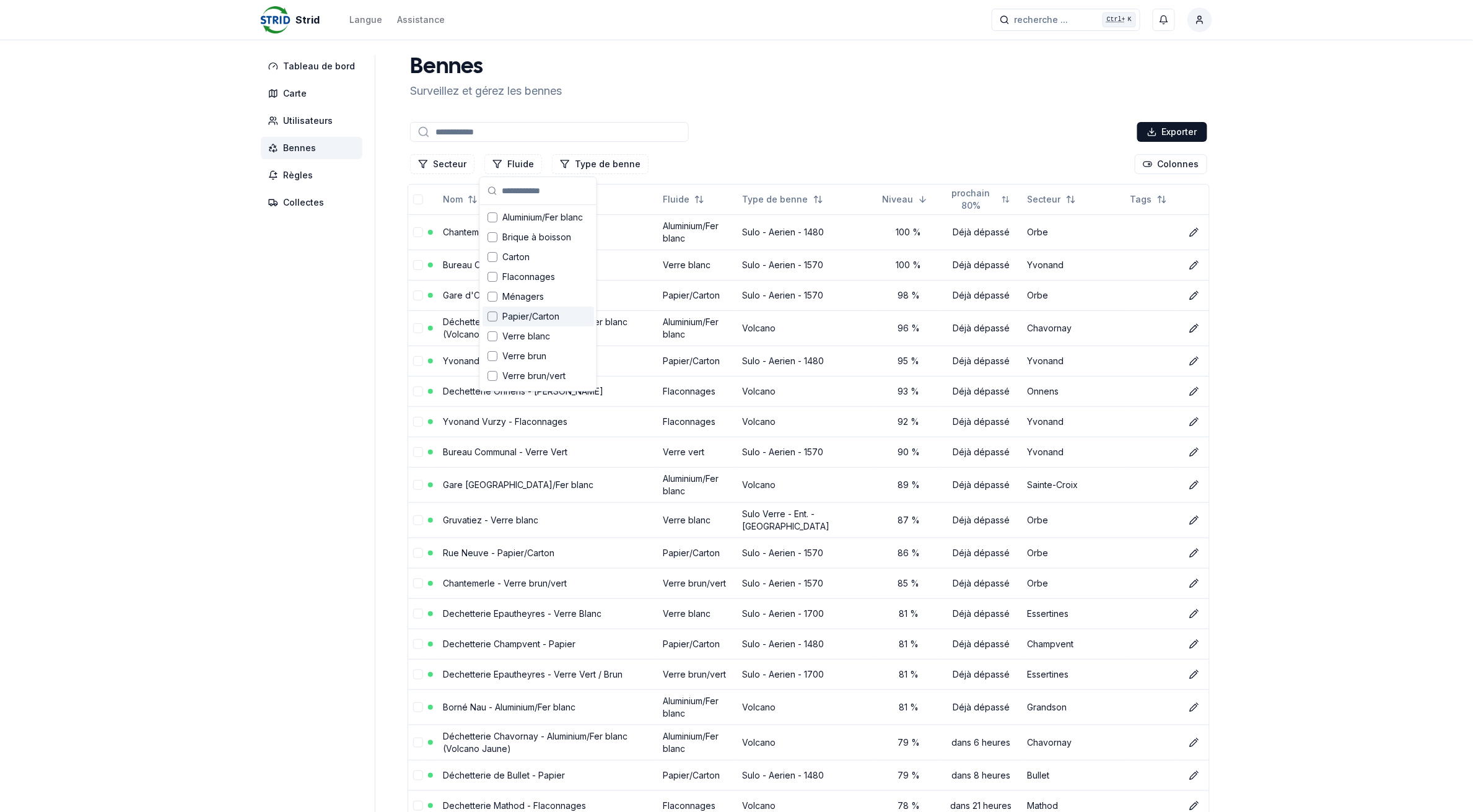
scroll to position [16, 0]
click at [489, 379] on div "Suggestions" at bounding box center [492, 378] width 10 height 10
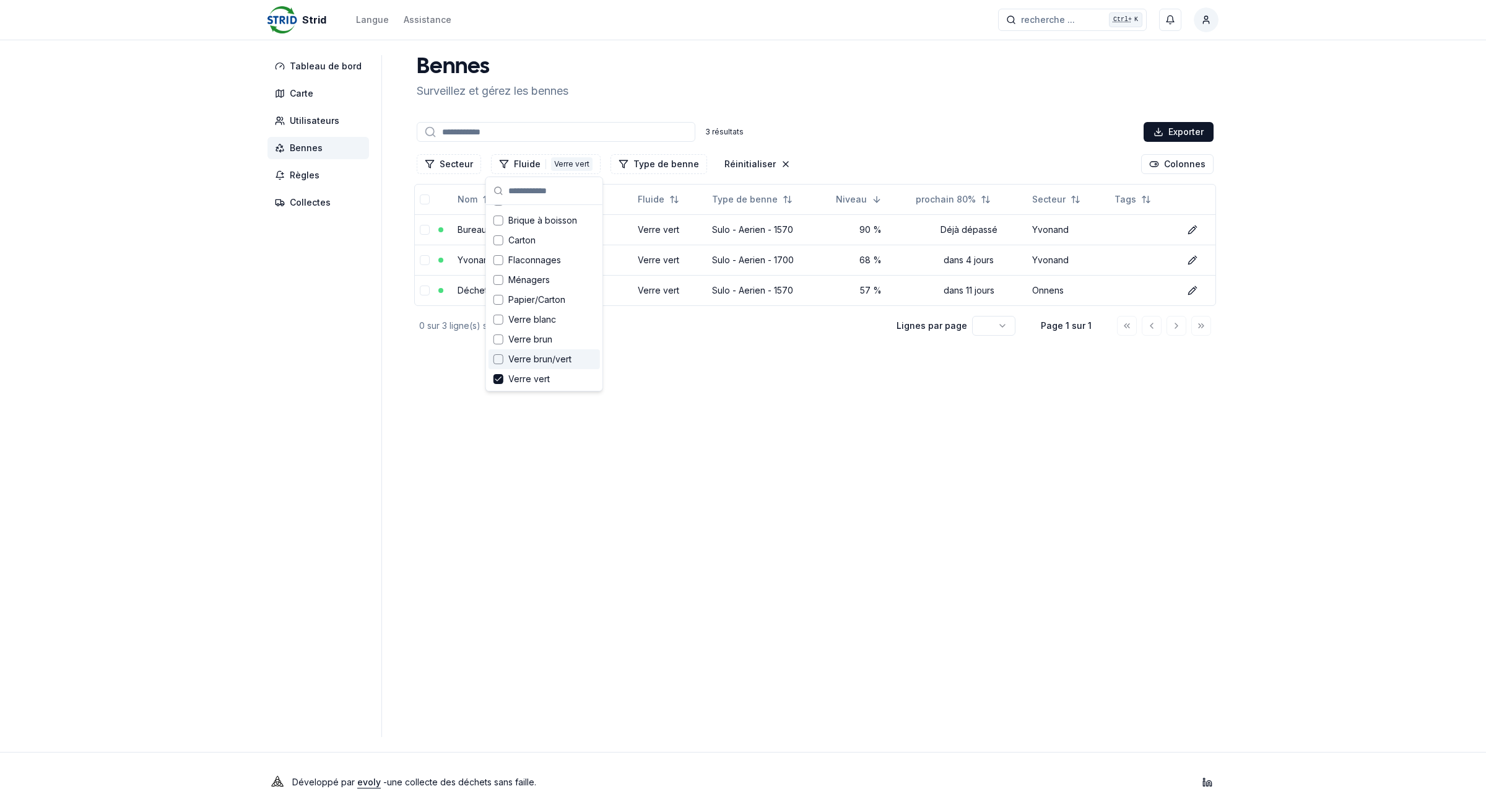
click at [497, 359] on div "Suggestions" at bounding box center [498, 358] width 10 height 10
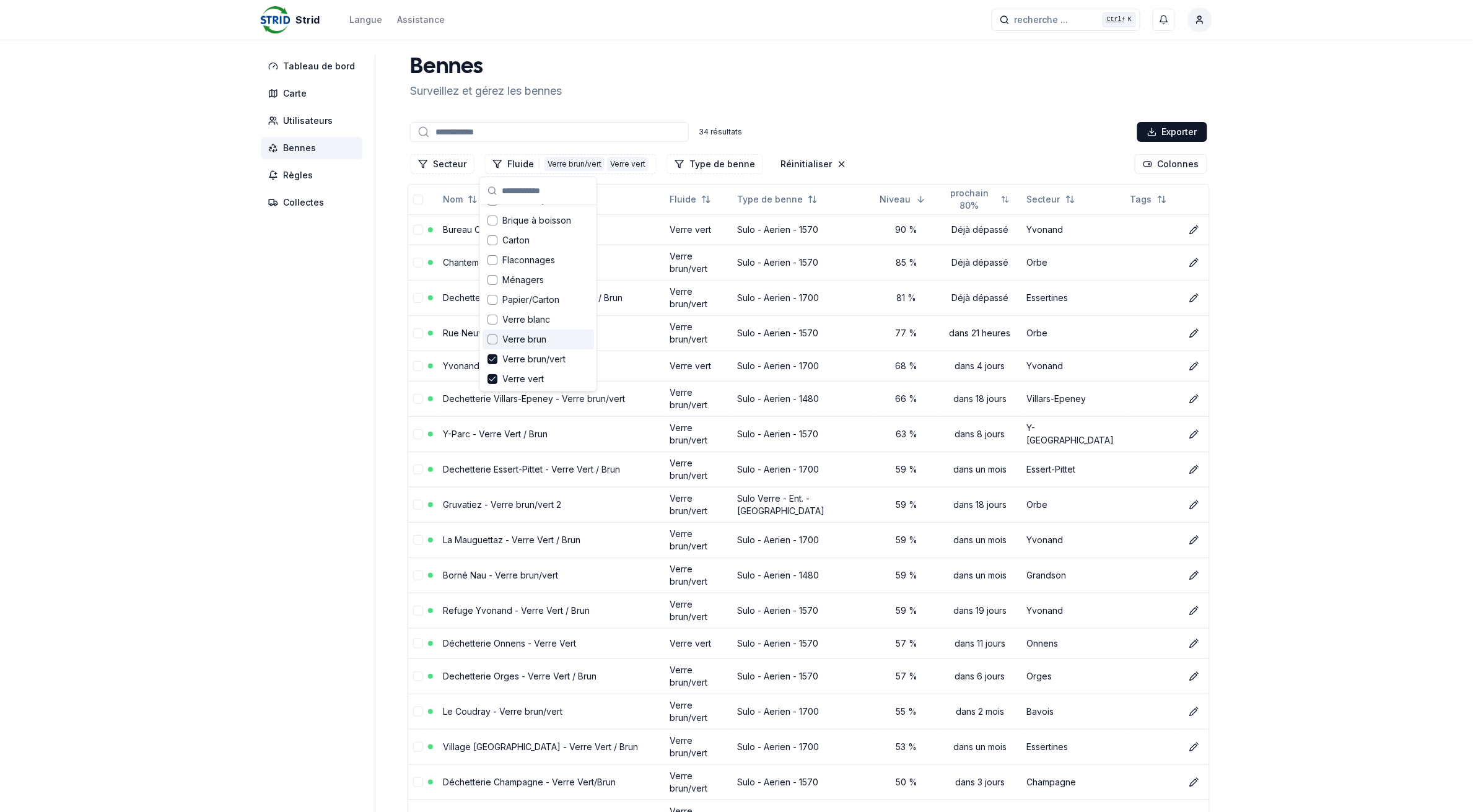
click at [493, 336] on div "Suggestions" at bounding box center [492, 338] width 10 height 10
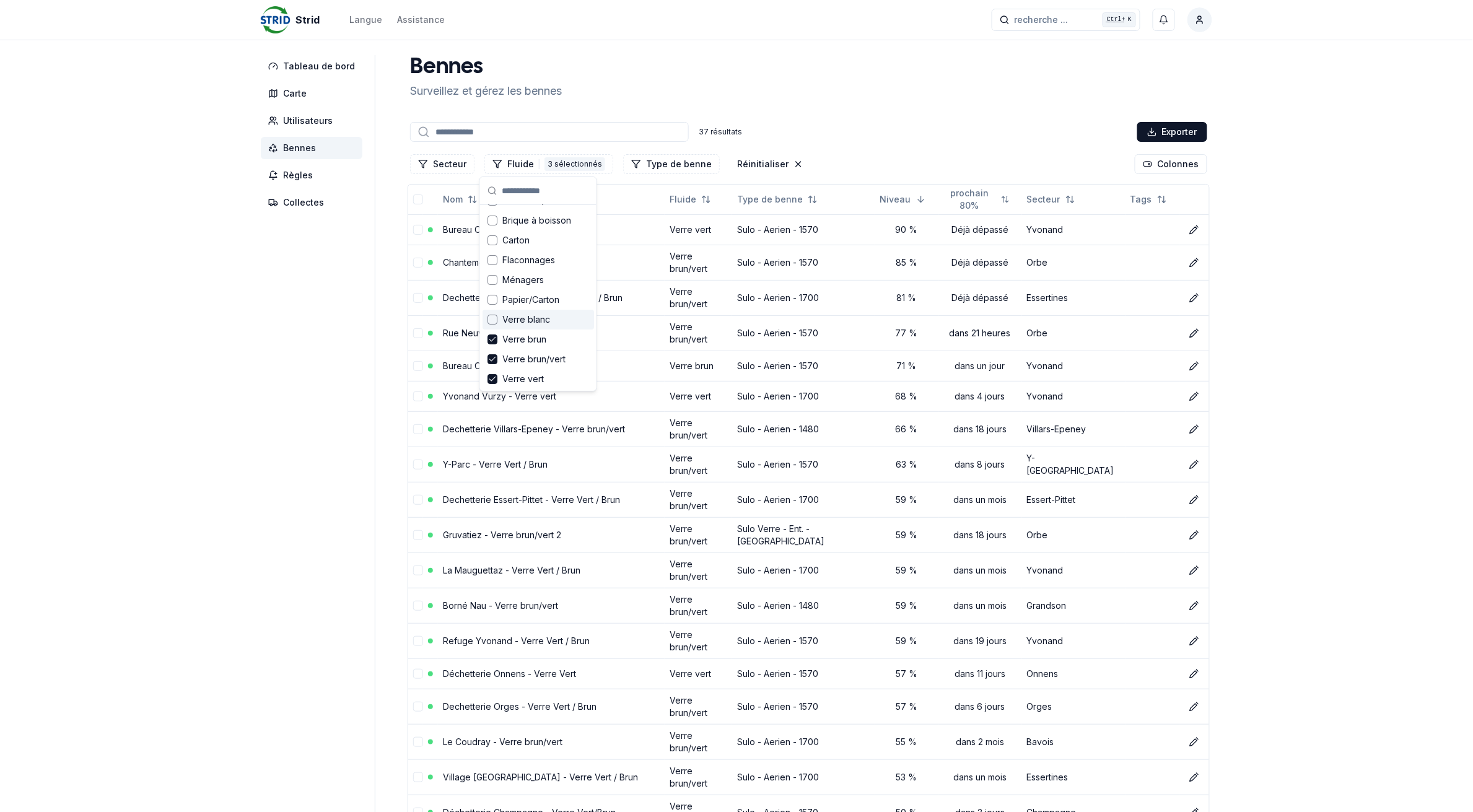
click at [494, 319] on div "Suggestions" at bounding box center [492, 319] width 10 height 10
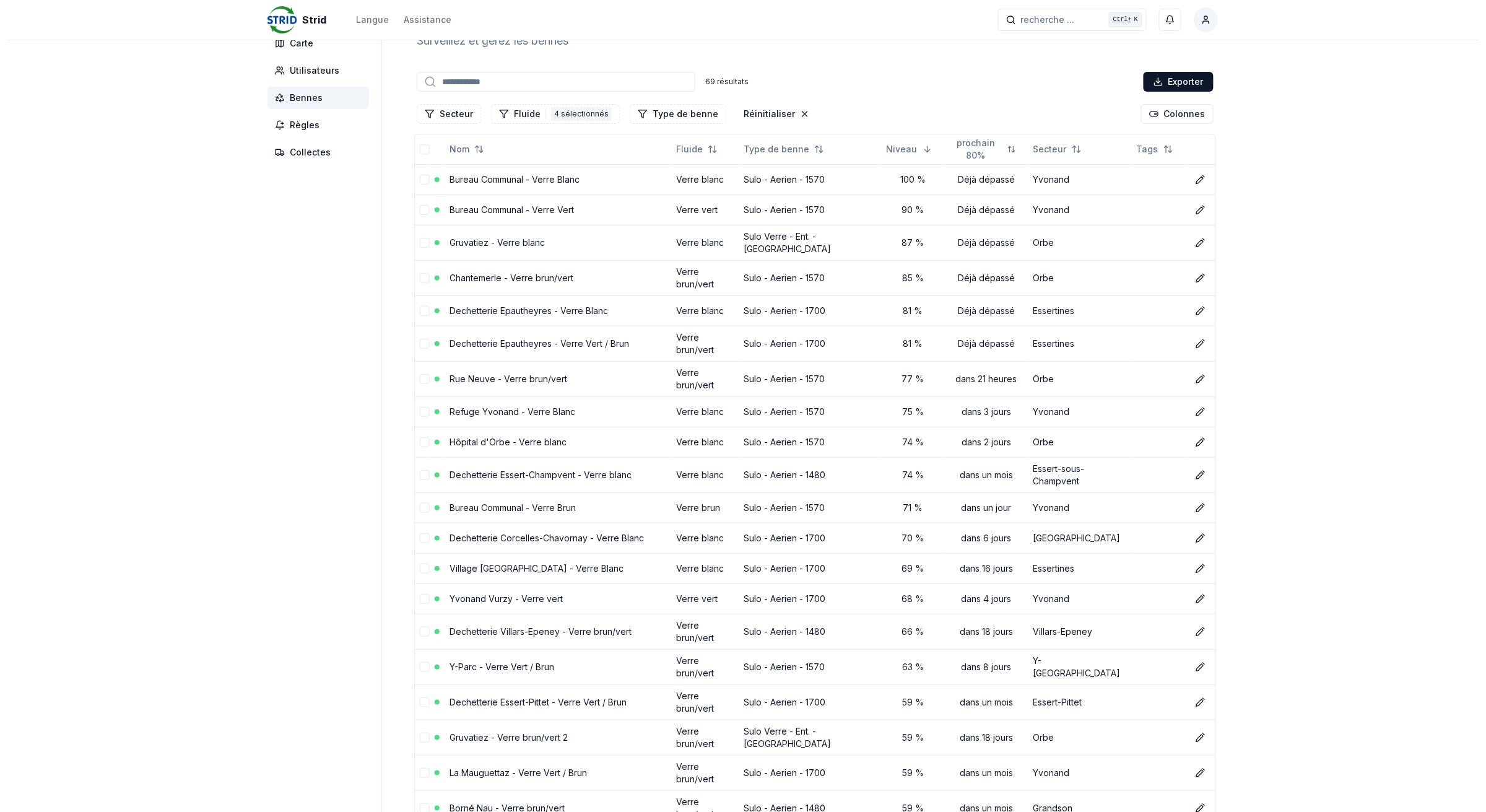
scroll to position [77, 0]
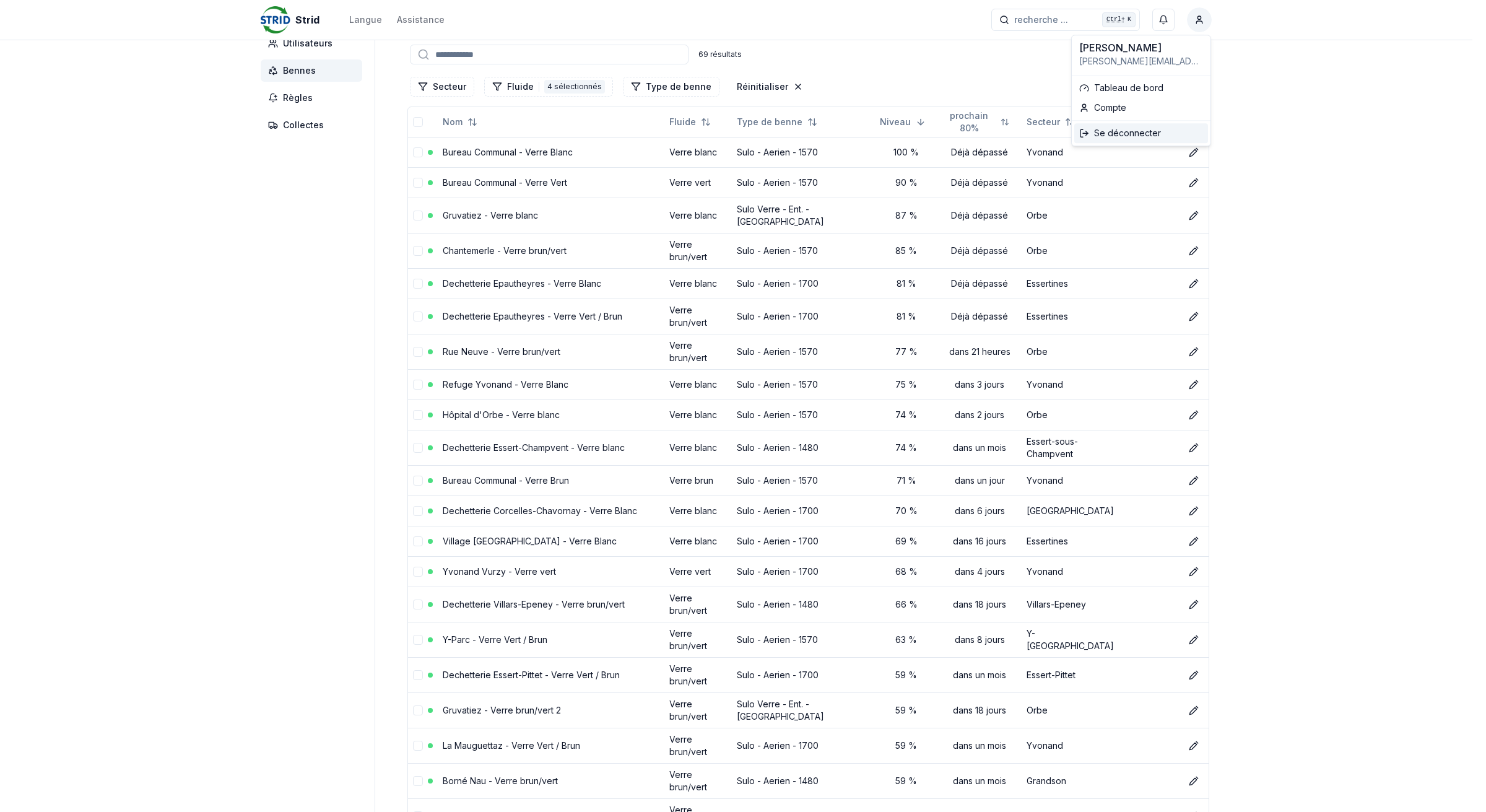
click at [1150, 136] on div "Se déconnecter" at bounding box center [1141, 132] width 133 height 20
